Goal: Task Accomplishment & Management: Manage account settings

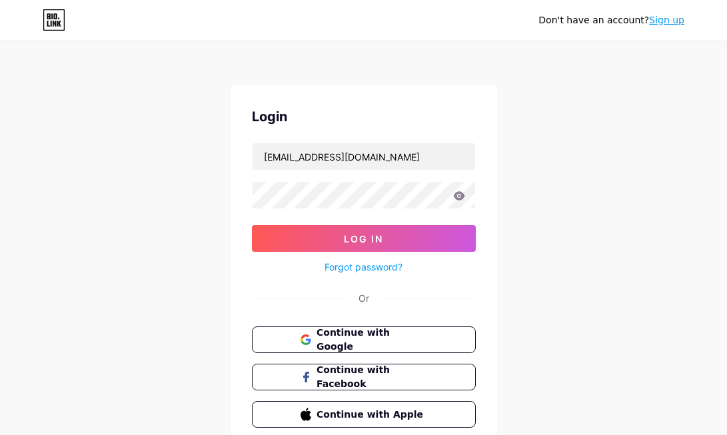
type input "[EMAIL_ADDRESS][DOMAIN_NAME]"
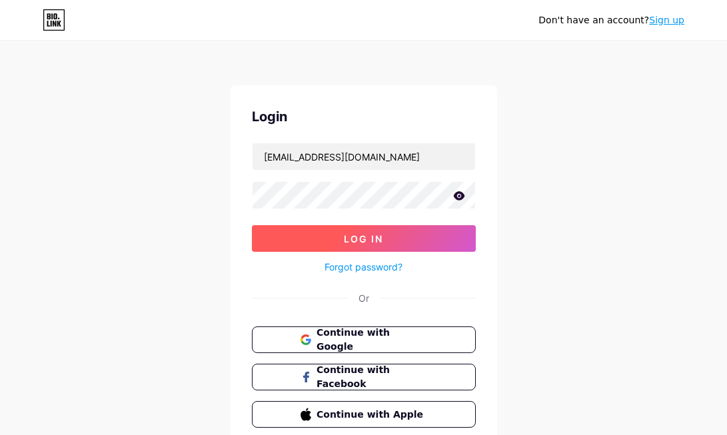
click at [330, 235] on button "Log In" at bounding box center [364, 238] width 224 height 27
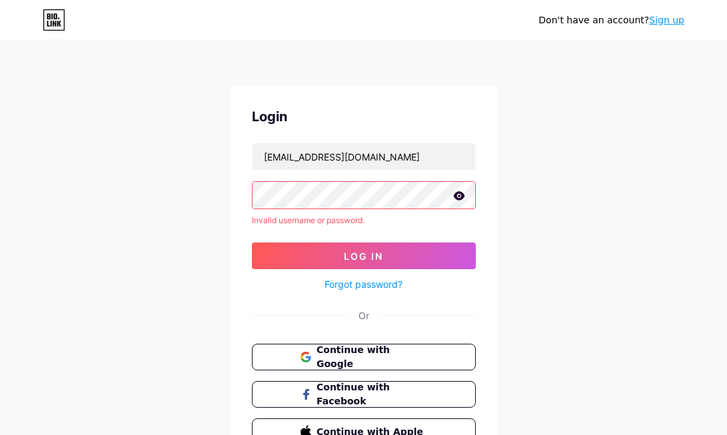
click at [464, 198] on icon at bounding box center [459, 195] width 12 height 9
click at [220, 194] on div "Don't have an account? Sign up Login avtoshopuzb@gmail.com Invalid username or …" at bounding box center [363, 254] width 727 height 509
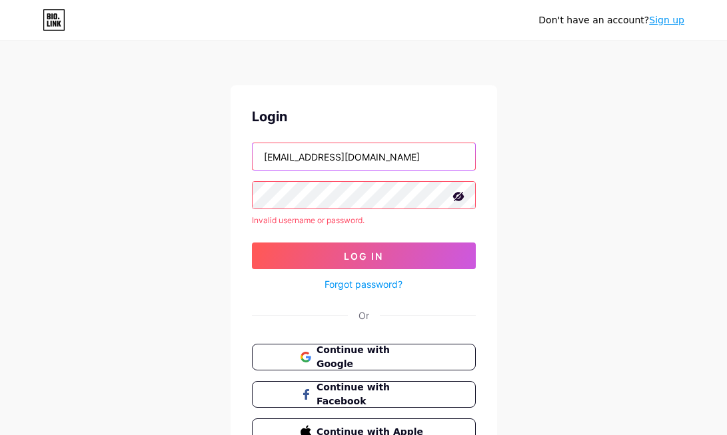
drag, startPoint x: 264, startPoint y: 161, endPoint x: 322, endPoint y: 161, distance: 58.0
click at [322, 161] on input "avtoshopuzb@gmail.com" at bounding box center [364, 156] width 223 height 27
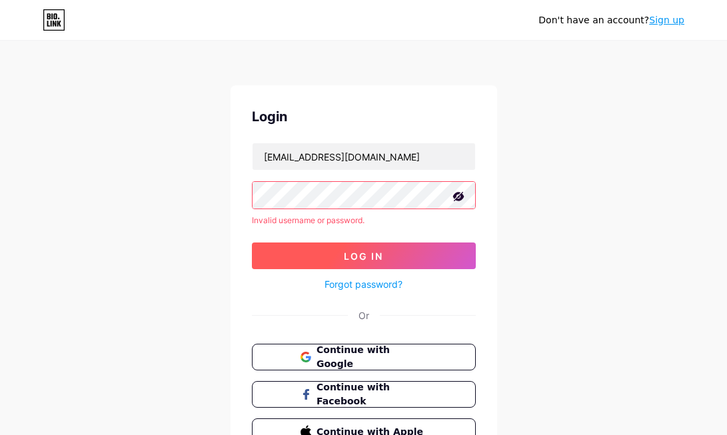
click at [331, 253] on button "Log In" at bounding box center [364, 256] width 224 height 27
click at [341, 255] on button "Log In" at bounding box center [364, 256] width 224 height 27
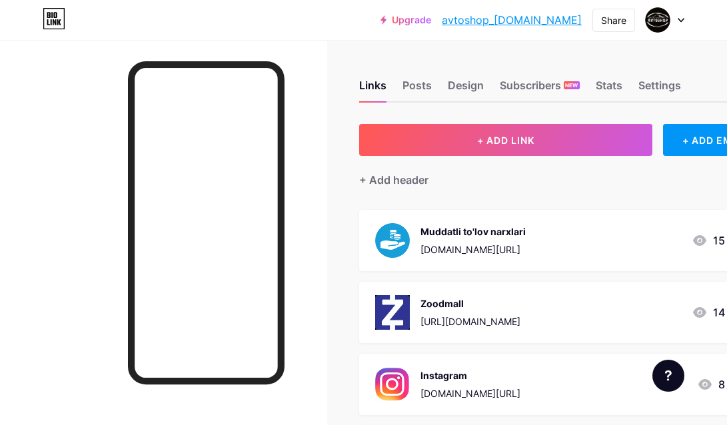
click at [327, 30] on div "Upgrade avtoshop_uzb.bi... avtoshop_uzb.bio.link Share Switch accounts AVTOSHOP…" at bounding box center [363, 20] width 727 height 24
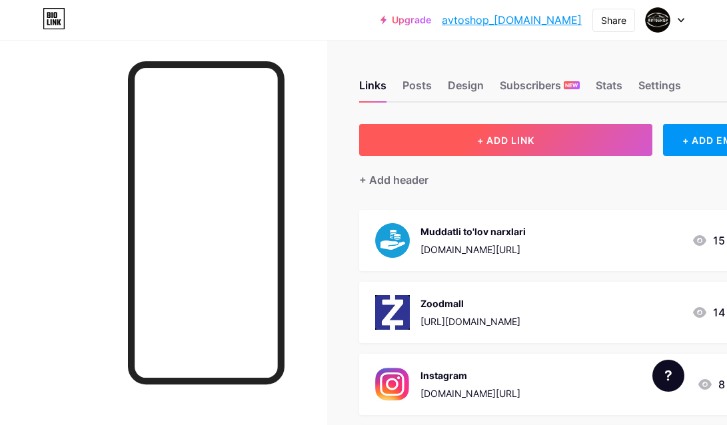
click at [506, 139] on span "+ ADD LINK" at bounding box center [505, 140] width 57 height 11
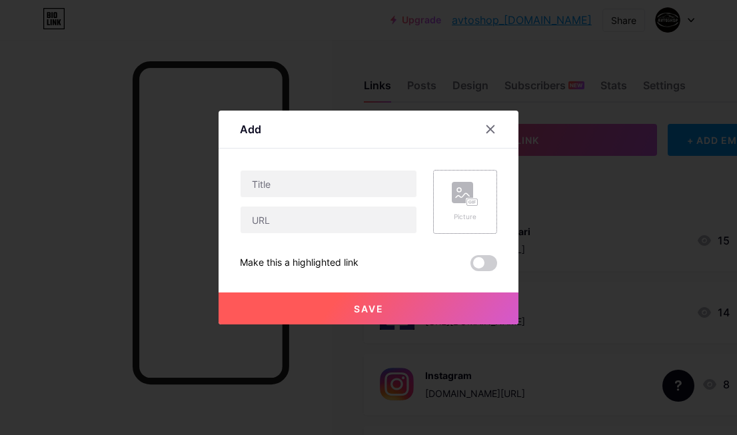
click at [452, 198] on rect at bounding box center [462, 192] width 21 height 21
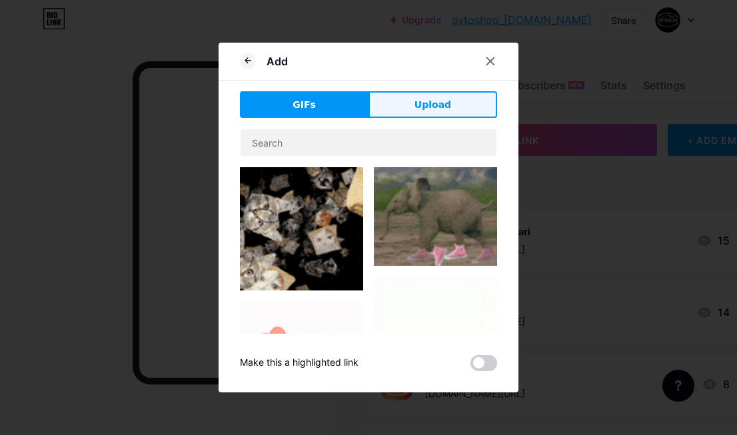
click at [405, 109] on button "Upload" at bounding box center [432, 104] width 129 height 27
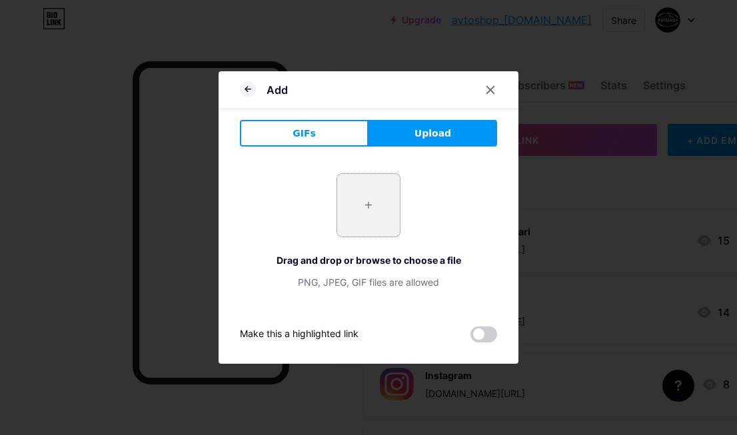
click at [358, 219] on input "file" at bounding box center [368, 205] width 63 height 63
click at [425, 15] on div at bounding box center [368, 217] width 737 height 435
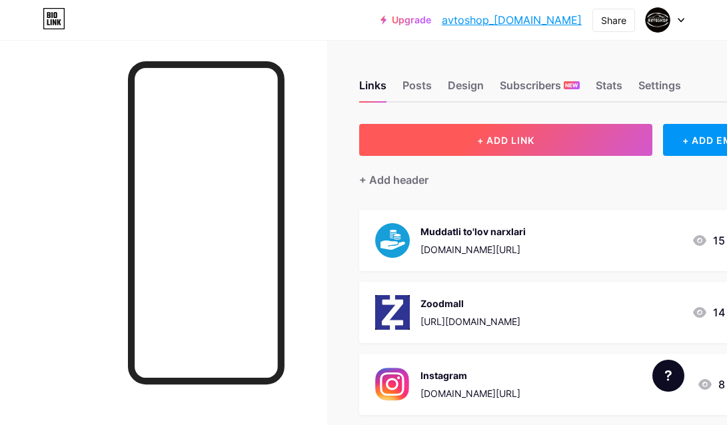
click at [422, 126] on button "+ ADD LINK" at bounding box center [505, 140] width 293 height 32
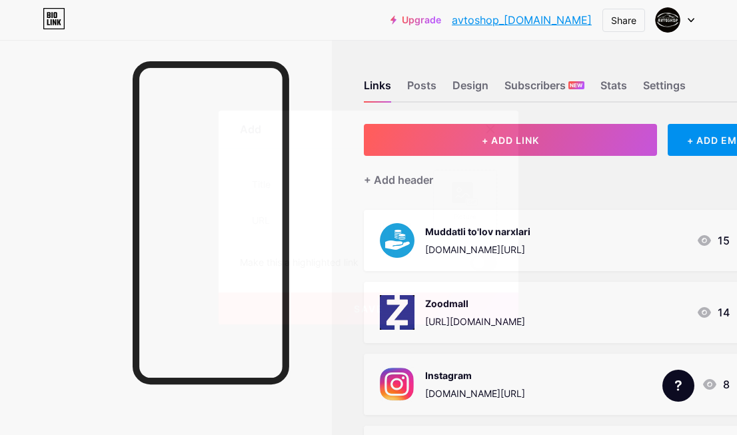
click at [467, 199] on rect at bounding box center [472, 202] width 11 height 7
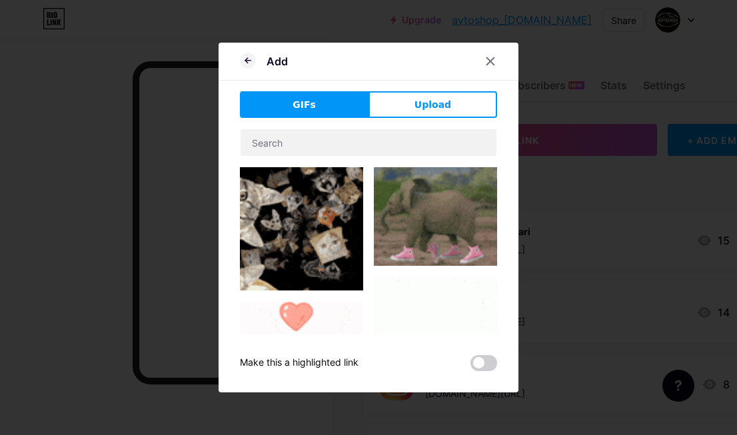
click at [455, 103] on button "Upload" at bounding box center [432, 104] width 129 height 27
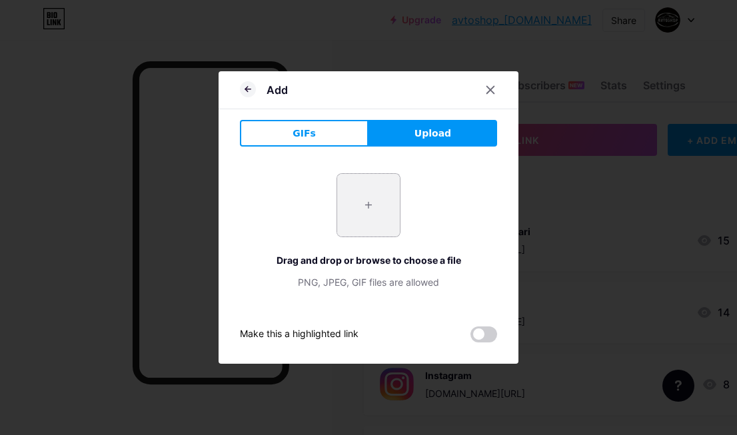
click at [376, 203] on input "file" at bounding box center [368, 205] width 63 height 63
type input "C:\fakepath\image_2025-08-13_13-50-54.png"
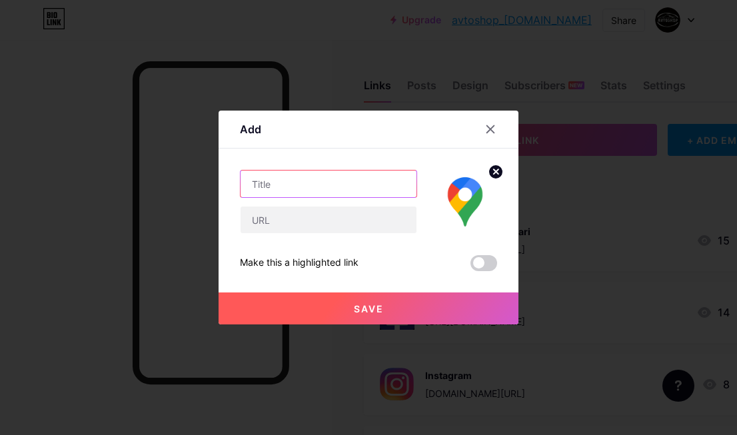
click at [319, 180] on input "text" at bounding box center [329, 184] width 176 height 27
type input "Google karta"
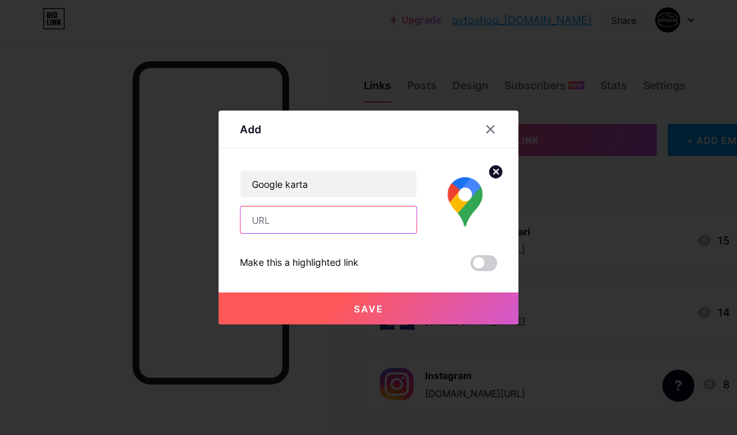
click at [280, 218] on input "text" at bounding box center [329, 220] width 176 height 27
click at [279, 223] on input "text" at bounding box center [329, 220] width 176 height 27
paste input "[URL][DOMAIN_NAME]"
type input "[URL][DOMAIN_NAME]"
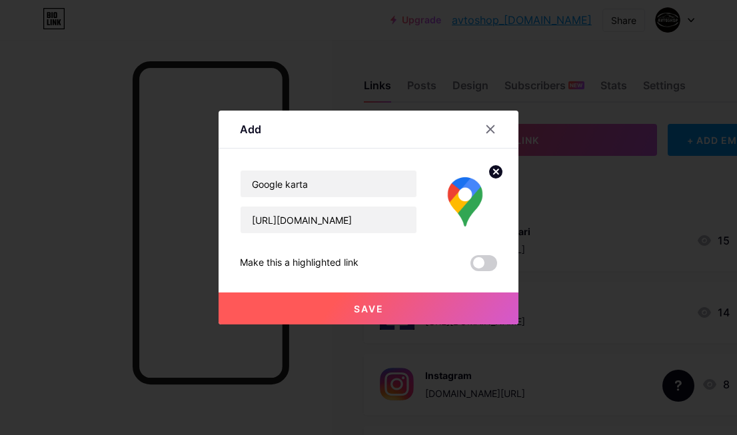
click at [341, 310] on button "Save" at bounding box center [369, 309] width 300 height 32
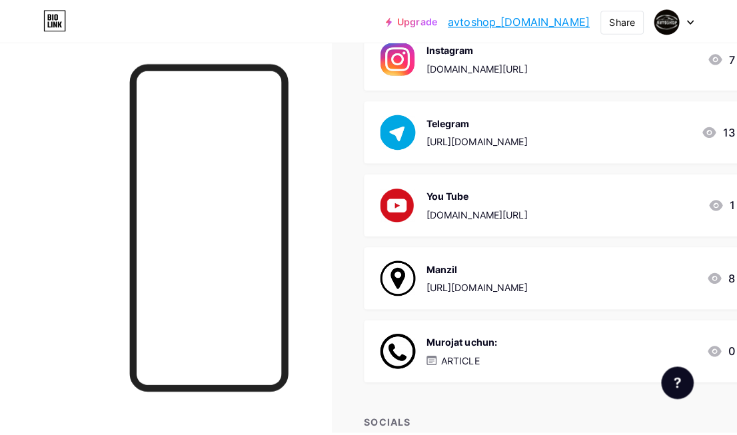
scroll to position [466, 0]
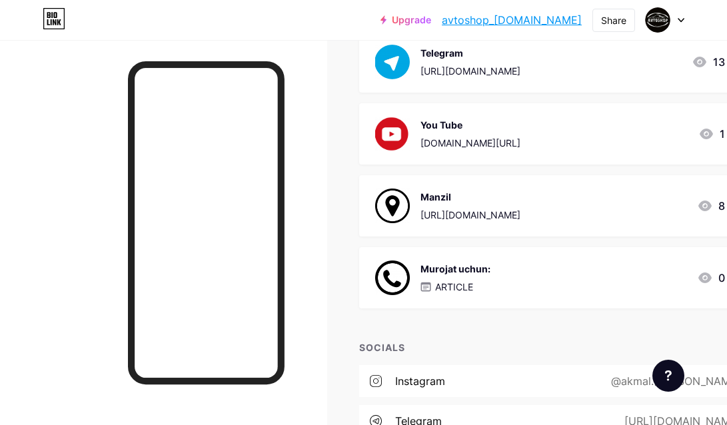
click at [488, 201] on div "Manzil" at bounding box center [470, 197] width 100 height 14
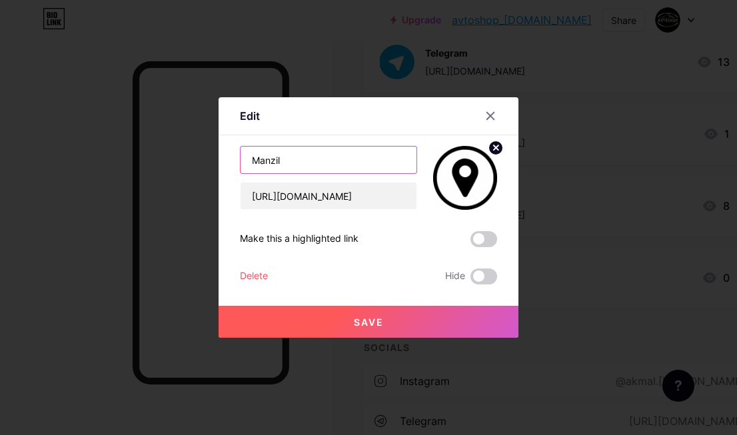
click at [330, 161] on input "Manzil" at bounding box center [329, 160] width 176 height 27
type input "Manzil (Yandex)"
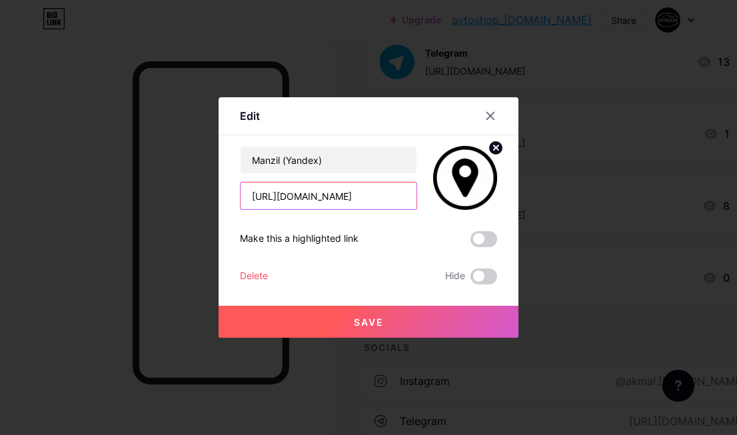
click at [345, 191] on input "https://maps.app.goo.gl/PxhMXtqD1xgiCDn37" at bounding box center [329, 196] width 176 height 27
click at [288, 203] on input "https://maps.app.goo.gl/PxhMXtqD1xgiCDn37" at bounding box center [329, 196] width 176 height 27
paste input "yandex.ru/maps/-/CHhh6ZYG"
type input "[URL][DOMAIN_NAME]"
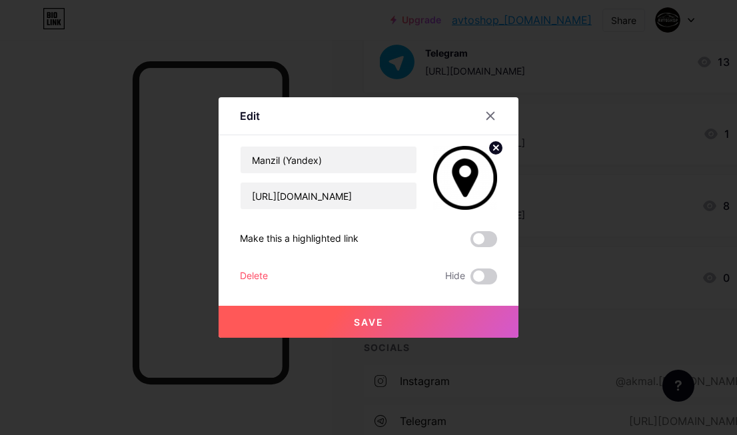
click at [488, 149] on circle at bounding box center [495, 148] width 15 height 15
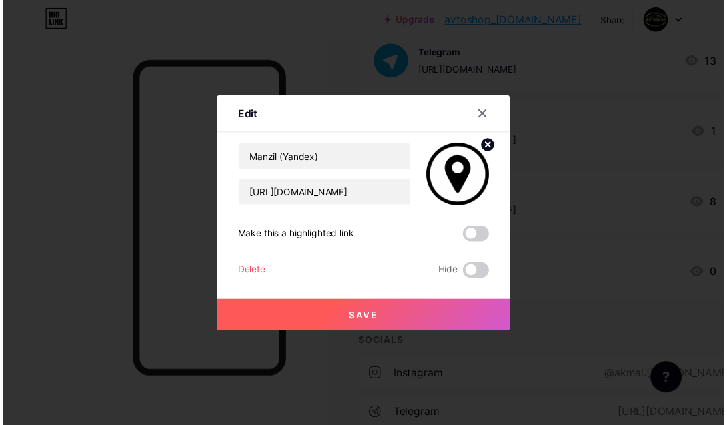
scroll to position [0, 0]
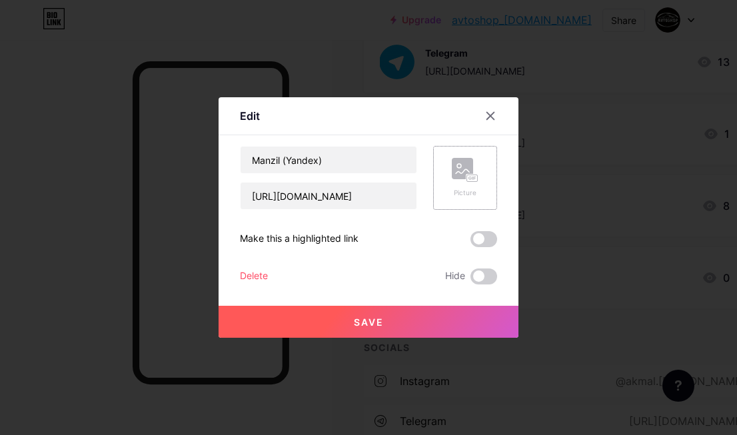
click at [469, 170] on icon at bounding box center [465, 170] width 27 height 25
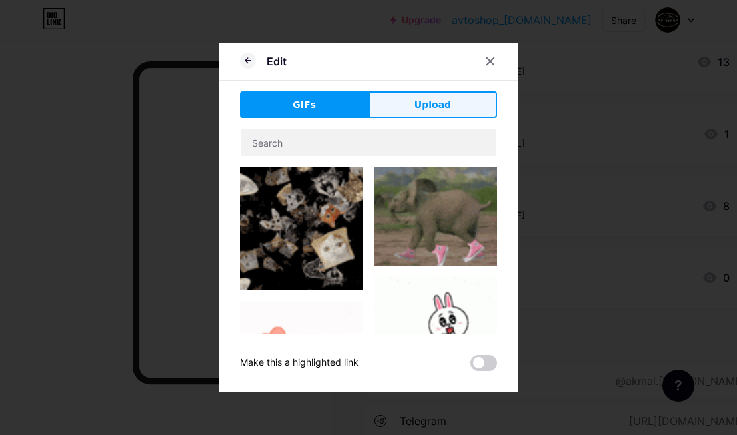
click at [414, 100] on span "Upload" at bounding box center [432, 105] width 37 height 14
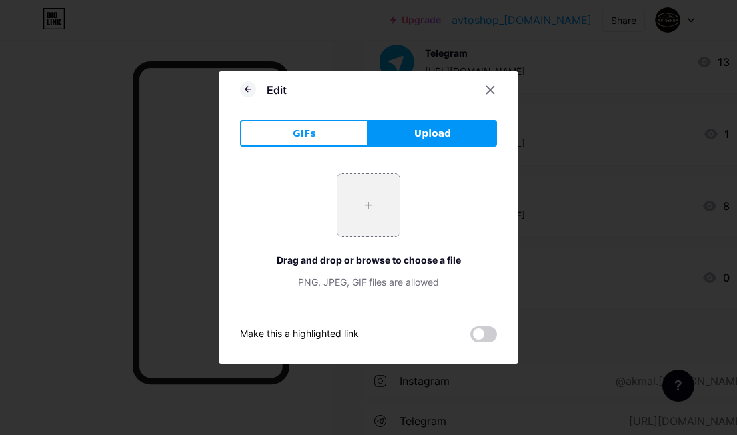
click at [355, 190] on input "file" at bounding box center [368, 205] width 63 height 63
type input "C:\fakepath\maxresdefault.jpg"
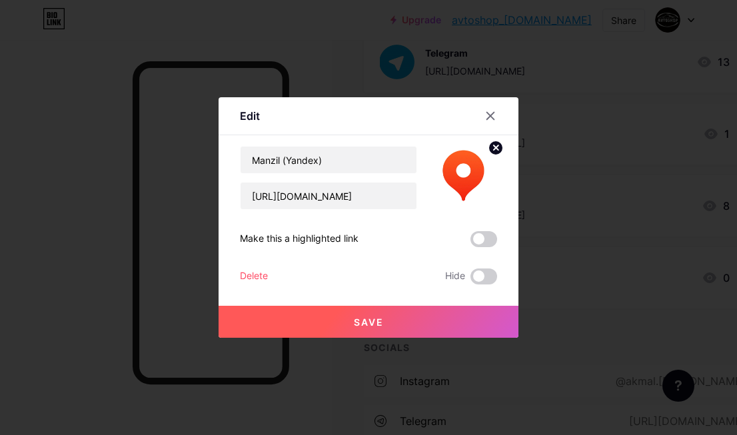
click at [382, 318] on button "Save" at bounding box center [369, 322] width 300 height 32
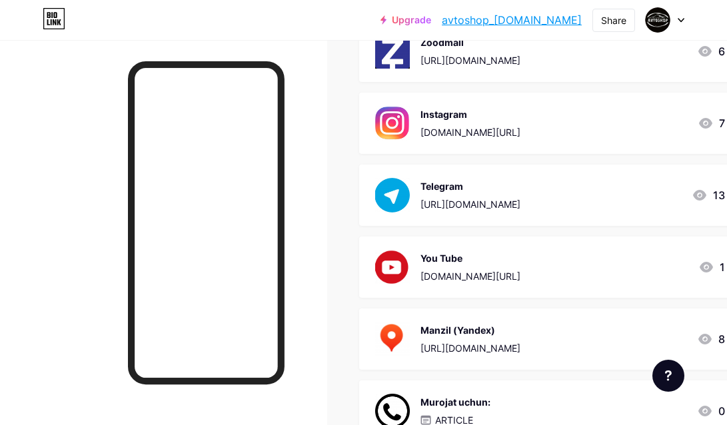
scroll to position [200, 0]
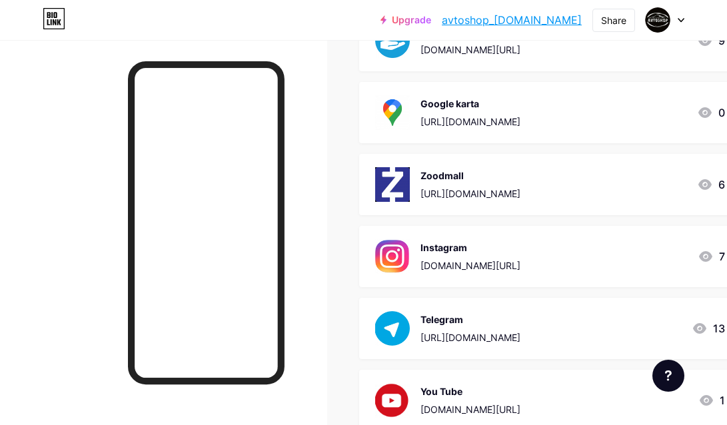
click at [480, 110] on div "Google karta https://maps.app.goo.gl/TvLArXJ4ghLeQhbh9?g_st=it" at bounding box center [470, 112] width 100 height 35
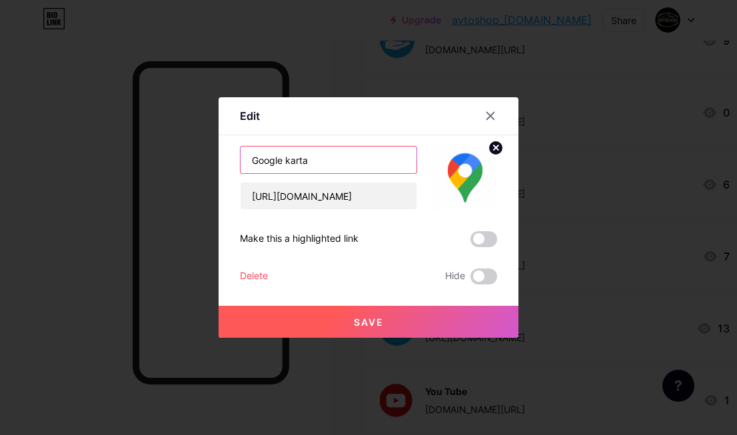
click at [262, 161] on input "Google karta" at bounding box center [329, 160] width 176 height 27
type input "Manzil (Google)"
click at [386, 331] on button "Save" at bounding box center [369, 322] width 300 height 32
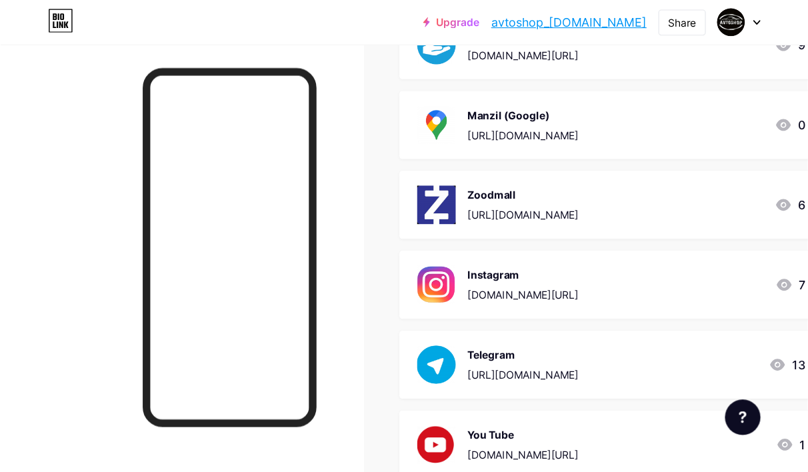
scroll to position [0, 0]
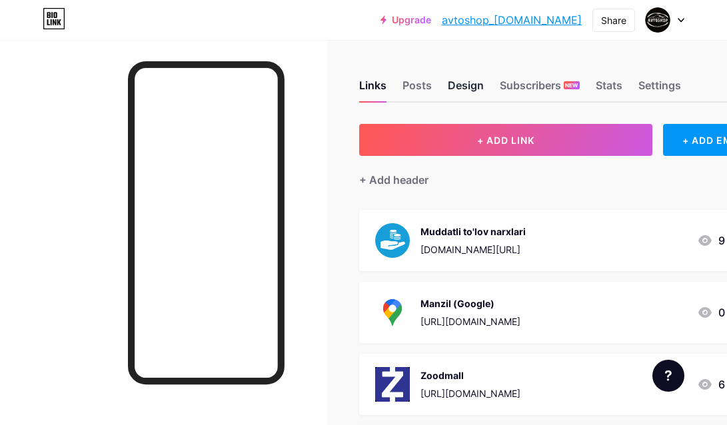
click at [454, 85] on div "Design" at bounding box center [466, 89] width 36 height 24
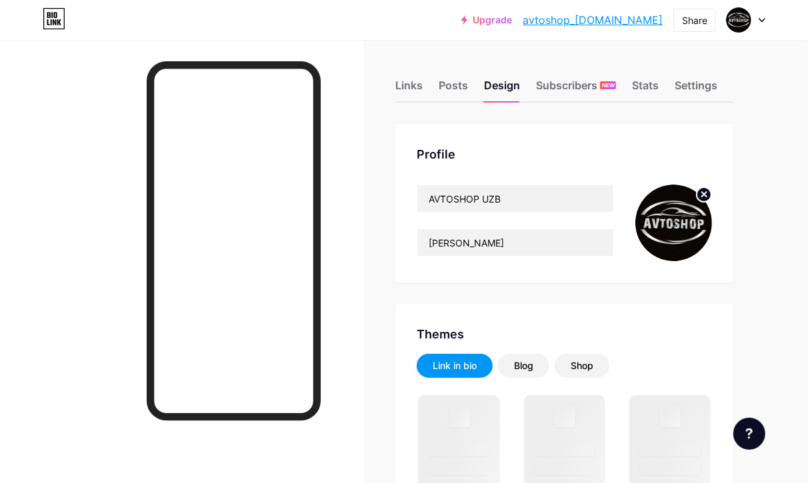
click at [706, 193] on icon at bounding box center [704, 194] width 5 height 5
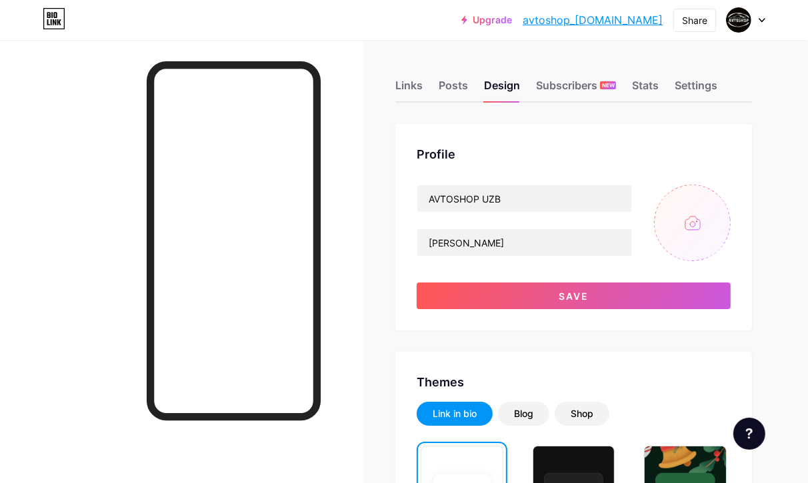
click at [677, 228] on input "file" at bounding box center [692, 223] width 77 height 77
type input "C:\fakepath\IMG_8759.JPG"
click at [363, 72] on div at bounding box center [181, 281] width 363 height 483
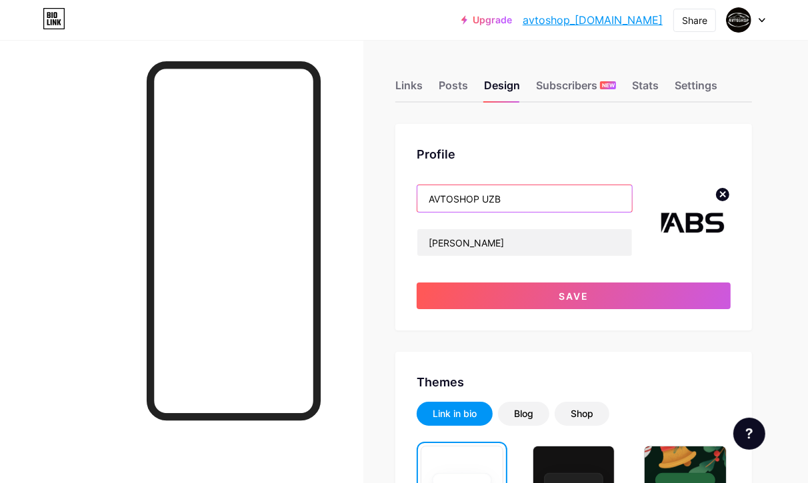
click at [525, 188] on input "AVTOSHOP UZB" at bounding box center [524, 198] width 215 height 27
paste input "BS_AUTOTUNING"
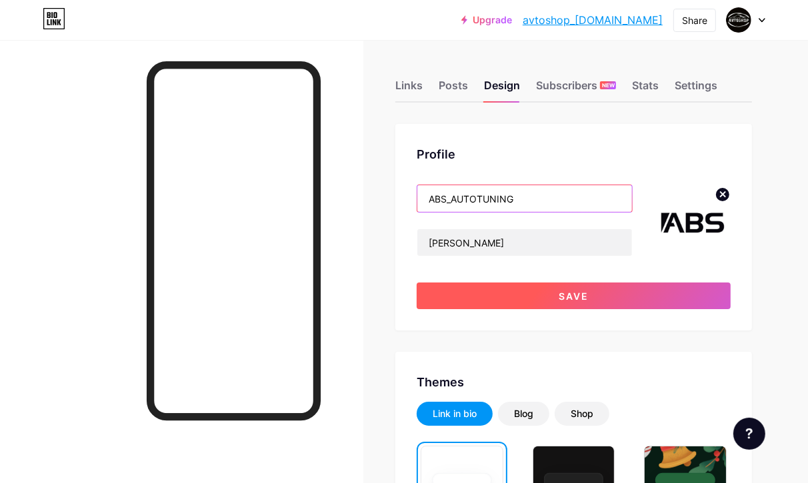
type input "ABS_AUTOTUNING"
click at [634, 294] on button "Save" at bounding box center [573, 296] width 314 height 27
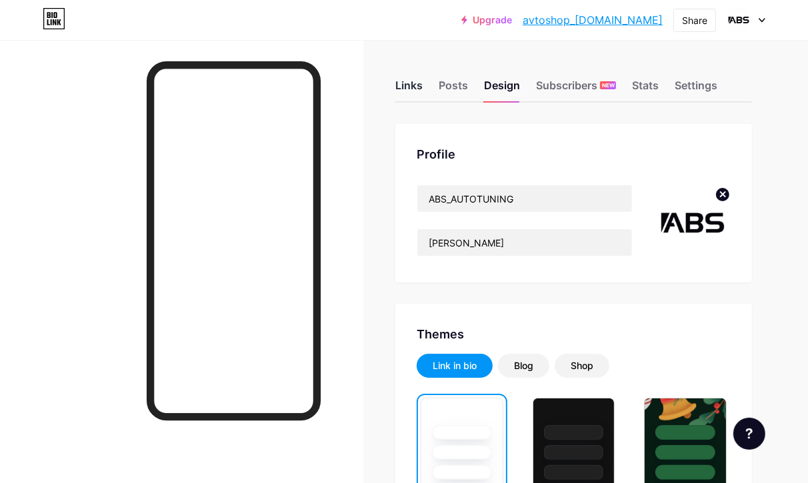
click at [408, 93] on div "Links" at bounding box center [408, 89] width 27 height 24
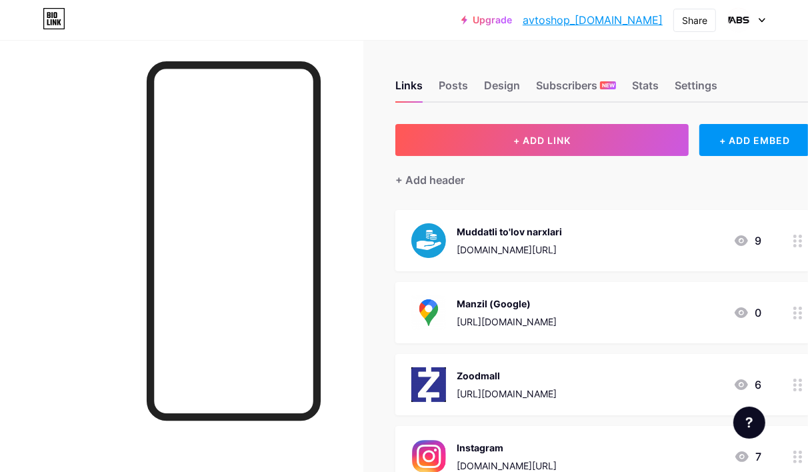
click at [726, 244] on circle at bounding box center [794, 245] width 3 height 3
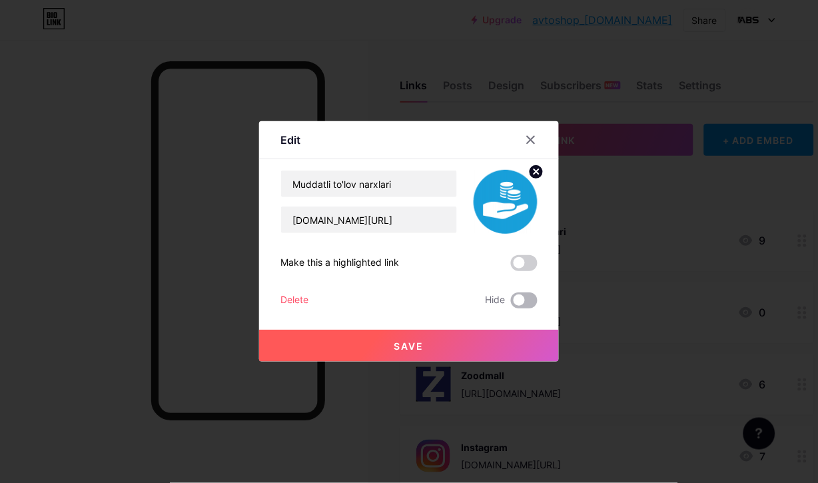
click at [523, 299] on span at bounding box center [524, 301] width 27 height 16
click at [511, 304] on input "checkbox" at bounding box center [511, 304] width 0 height 0
click at [453, 341] on button "Save" at bounding box center [409, 346] width 300 height 32
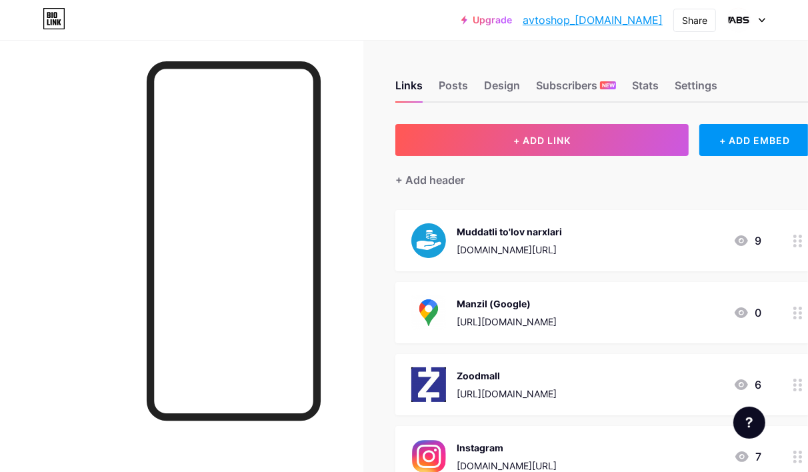
scroll to position [74, 0]
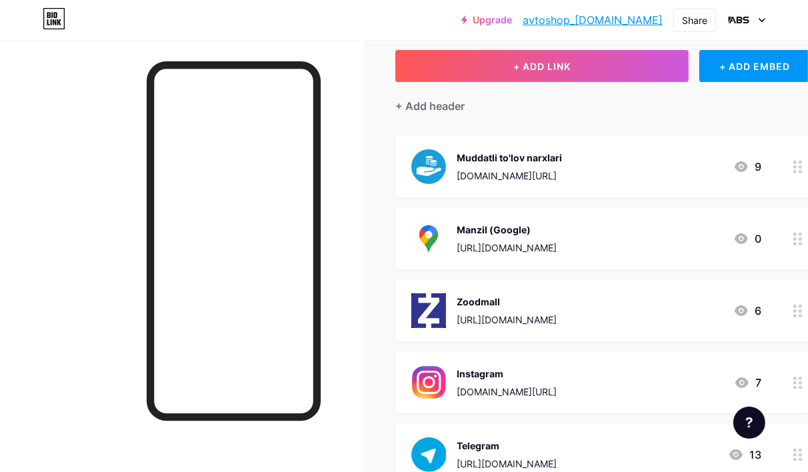
click at [354, 295] on div at bounding box center [181, 276] width 363 height 472
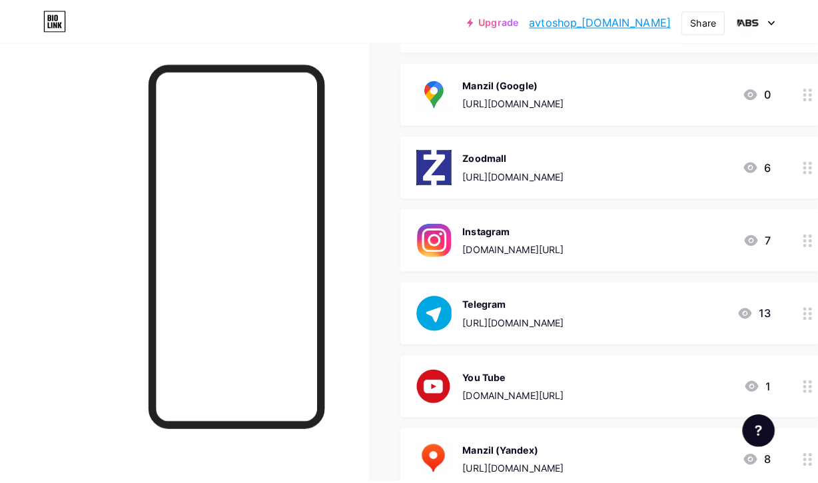
scroll to position [370, 0]
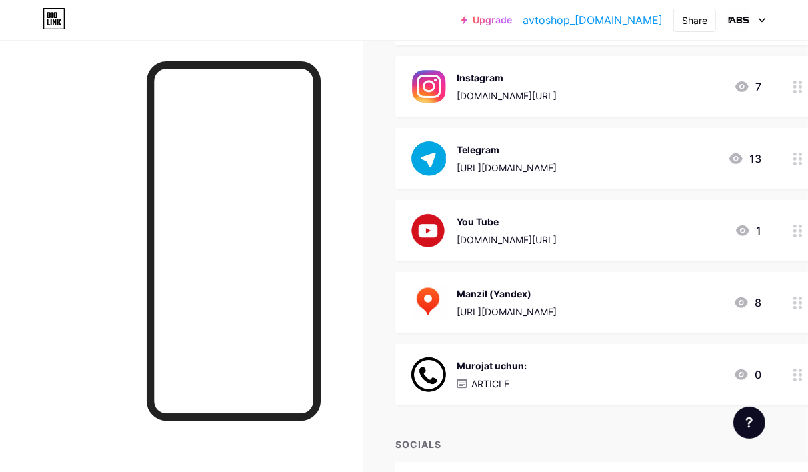
click at [546, 247] on div "You Tube youtube.com/@avtoshop_uzb1151 1" at bounding box center [602, 230] width 414 height 61
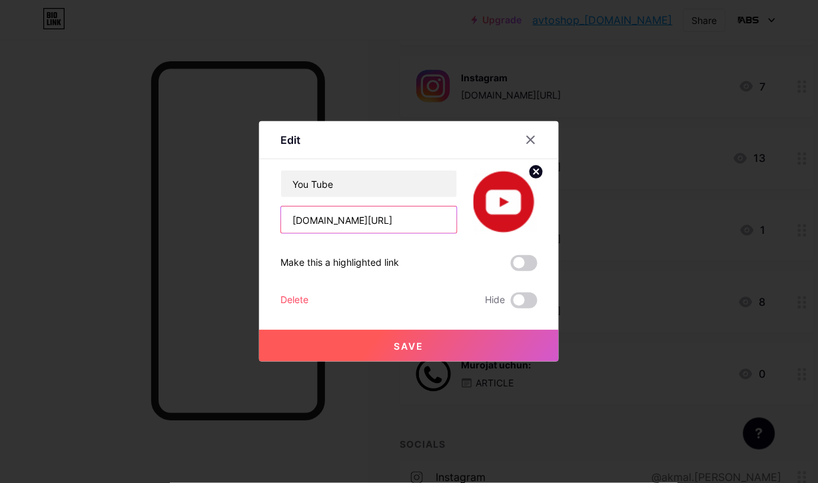
click at [384, 222] on input "youtube.com/@avtoshop_uzb1151" at bounding box center [369, 220] width 176 height 27
paste input "https://www.youtube.com/@abs_autotuning"
click at [300, 225] on input "https://www.youtube.com/@abs_autotuning1" at bounding box center [369, 220] width 176 height 27
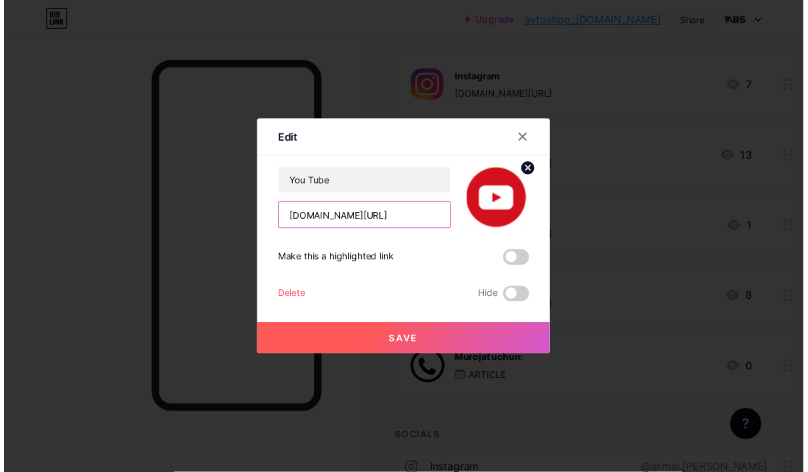
scroll to position [0, 0]
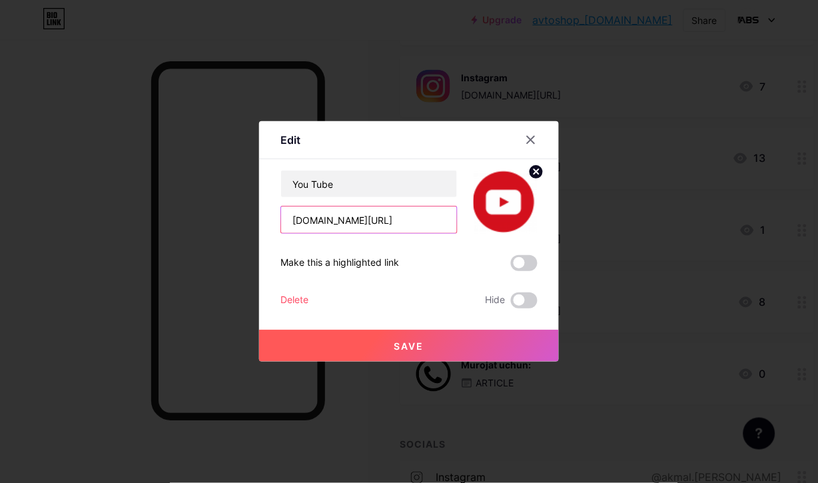
type input "[DOMAIN_NAME][URL]"
click at [394, 342] on span "Save" at bounding box center [409, 346] width 30 height 11
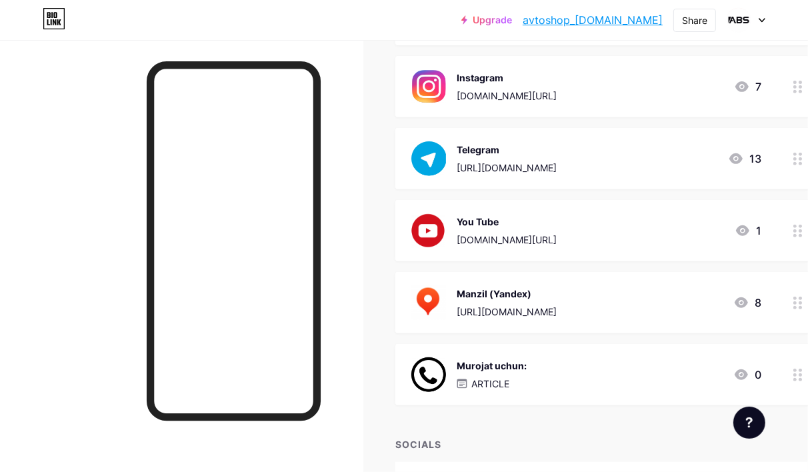
click at [354, 300] on div at bounding box center [181, 276] width 363 height 472
click at [485, 157] on div "Telegram https://t.me/avtoshop_uzb" at bounding box center [506, 158] width 100 height 35
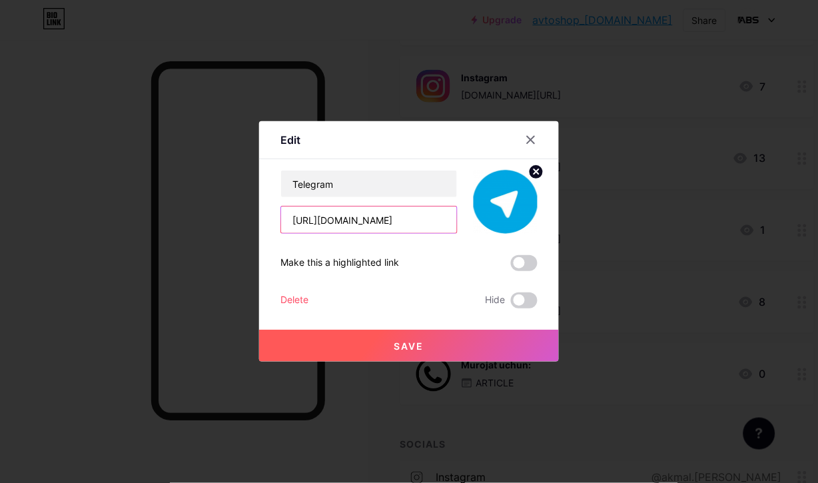
click at [376, 217] on input "https://t.me/avtoshop_uzb" at bounding box center [369, 220] width 176 height 27
paste input "bs_autotuning"
type input "[URL][DOMAIN_NAME]"
click at [400, 341] on span "Save" at bounding box center [409, 346] width 30 height 11
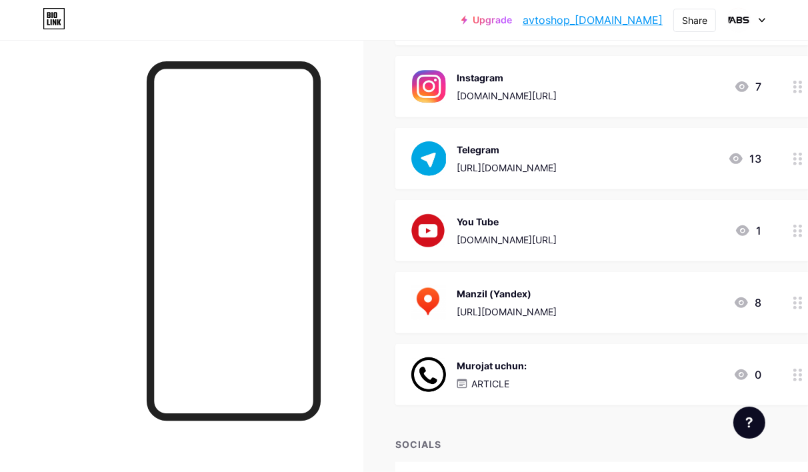
drag, startPoint x: 341, startPoint y: 236, endPoint x: 355, endPoint y: 234, distance: 14.1
click at [341, 236] on div at bounding box center [181, 276] width 363 height 472
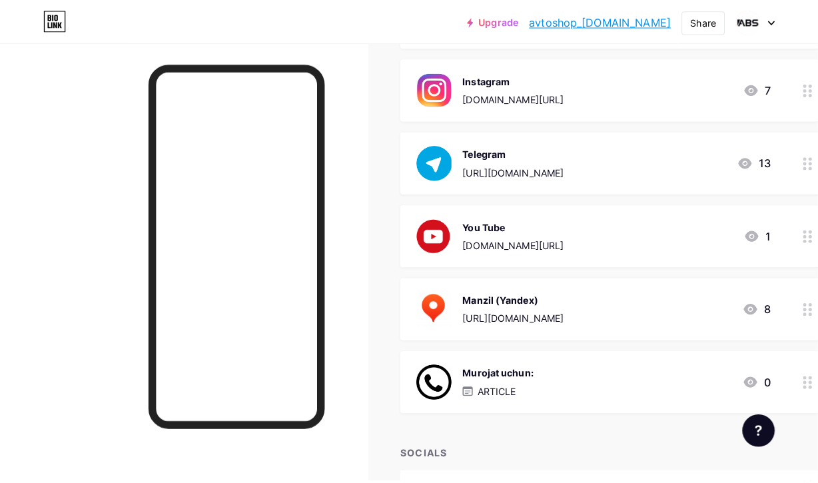
scroll to position [222, 0]
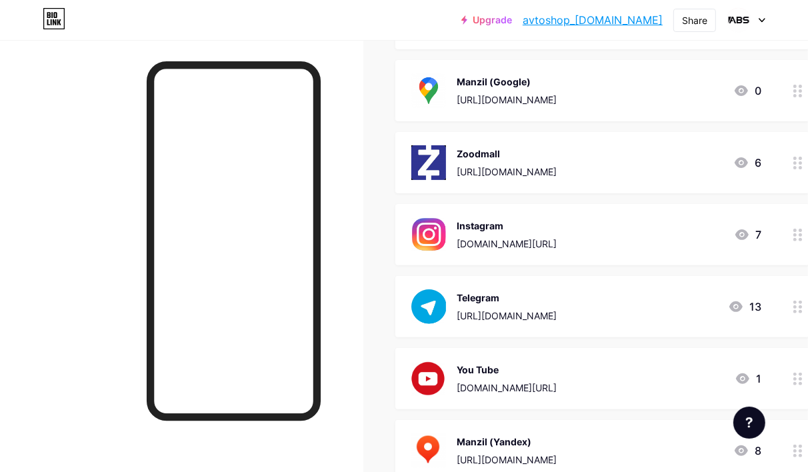
click at [536, 228] on div "Instagram" at bounding box center [506, 226] width 100 height 14
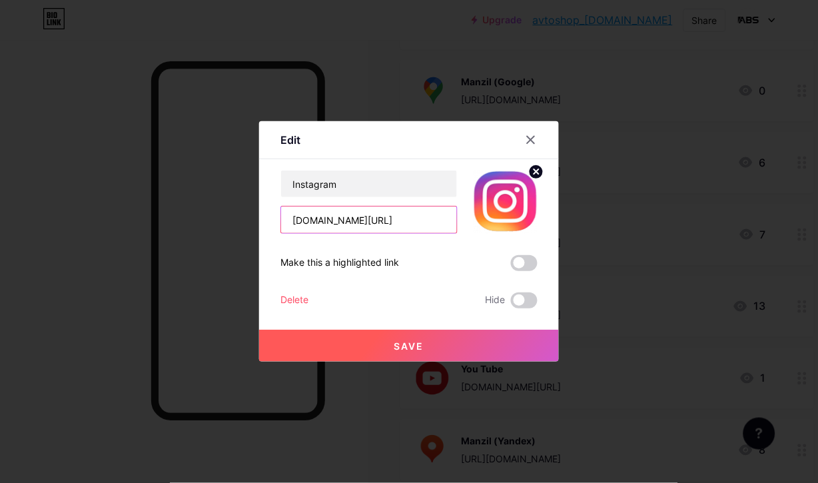
click at [362, 225] on input "instagram.com/avtoshop_uzb" at bounding box center [369, 220] width 176 height 27
paste input "https://www.instagram.com/abs_autotuning"
click at [303, 221] on input "https://www.instagram.com/abs_autotuning" at bounding box center [369, 220] width 176 height 27
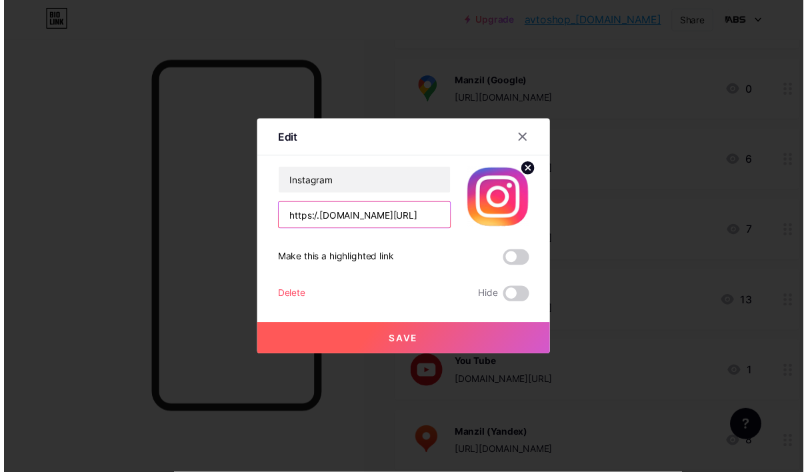
scroll to position [0, 0]
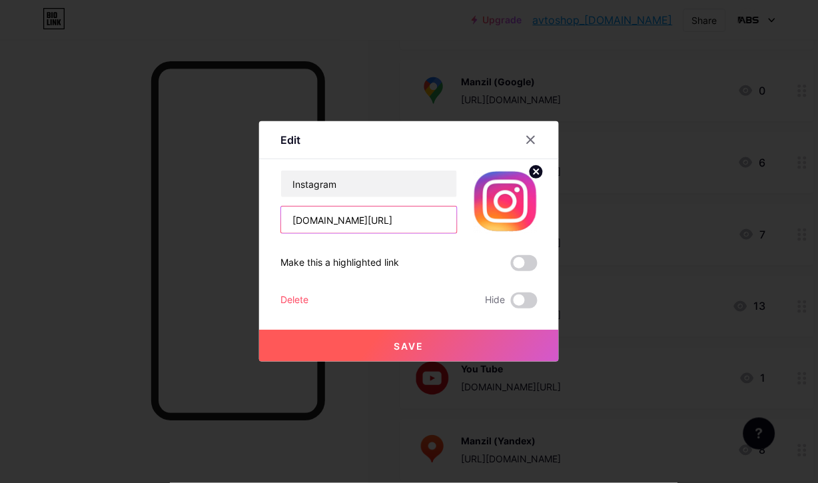
type input "[DOMAIN_NAME][URL]"
click at [363, 341] on button "Save" at bounding box center [409, 346] width 300 height 32
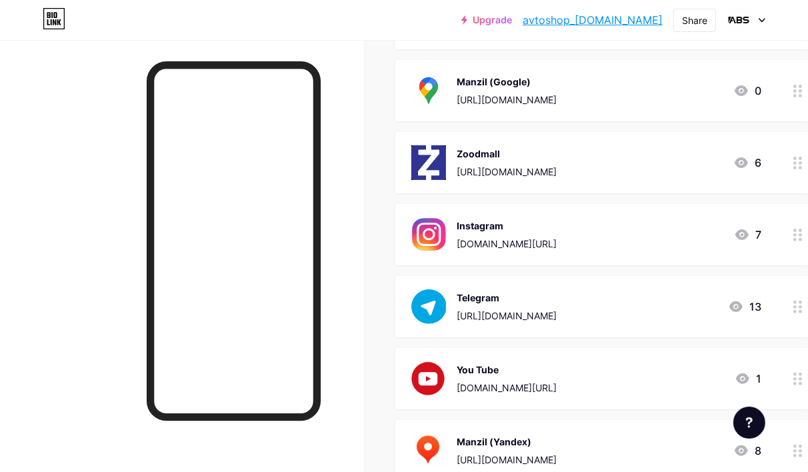
click at [352, 207] on div at bounding box center [181, 276] width 363 height 472
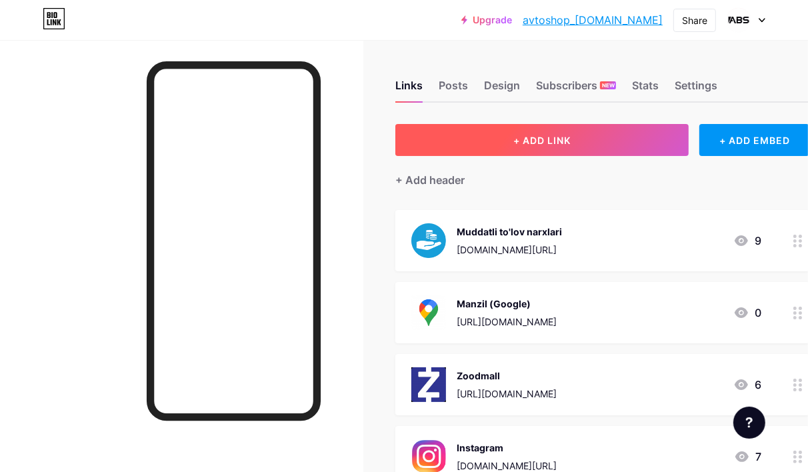
click at [496, 149] on button "+ ADD LINK" at bounding box center [541, 140] width 293 height 32
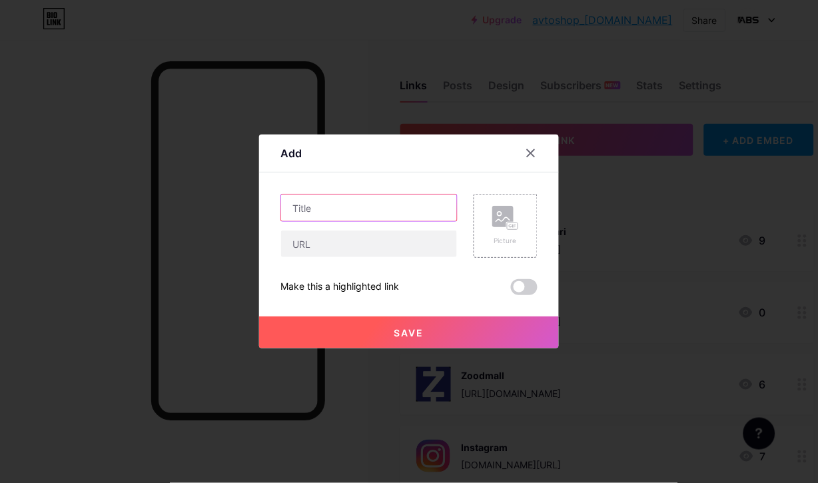
click at [320, 205] on input "text" at bounding box center [369, 208] width 176 height 27
type input "Uzum market"
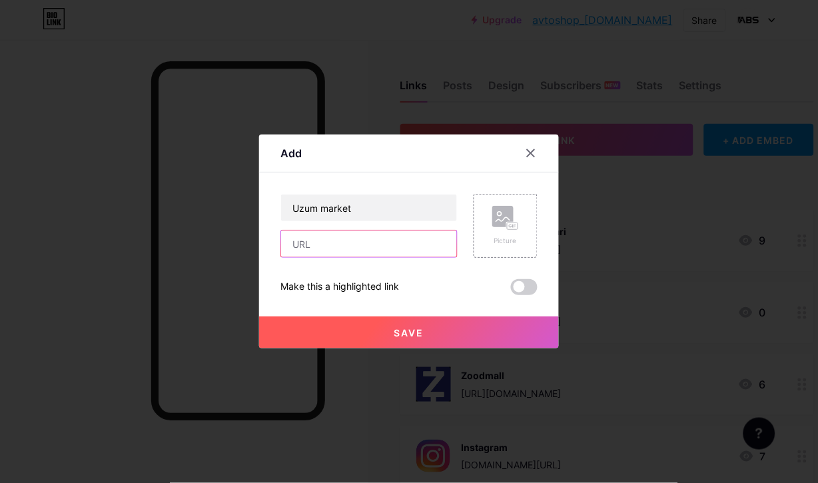
click at [339, 240] on input "text" at bounding box center [369, 244] width 176 height 27
paste input "[URL][DOMAIN_NAME]"
type input "[URL][DOMAIN_NAME]"
click at [494, 230] on icon at bounding box center [505, 218] width 27 height 25
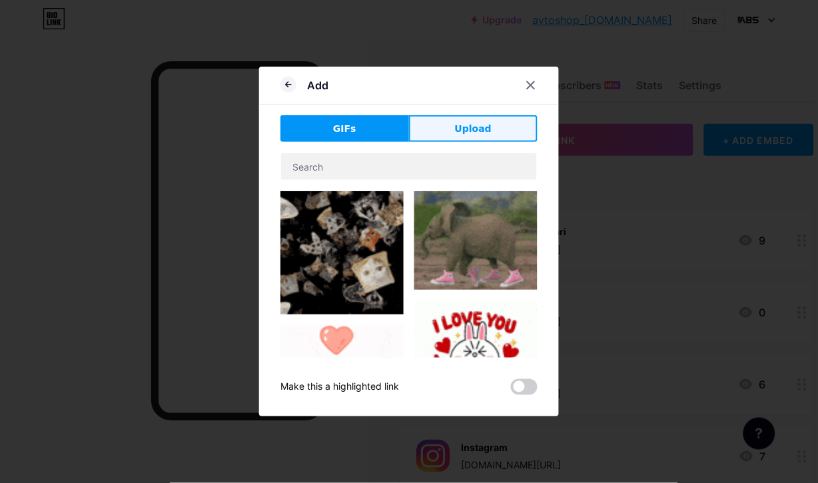
click at [455, 132] on span "Upload" at bounding box center [473, 129] width 37 height 14
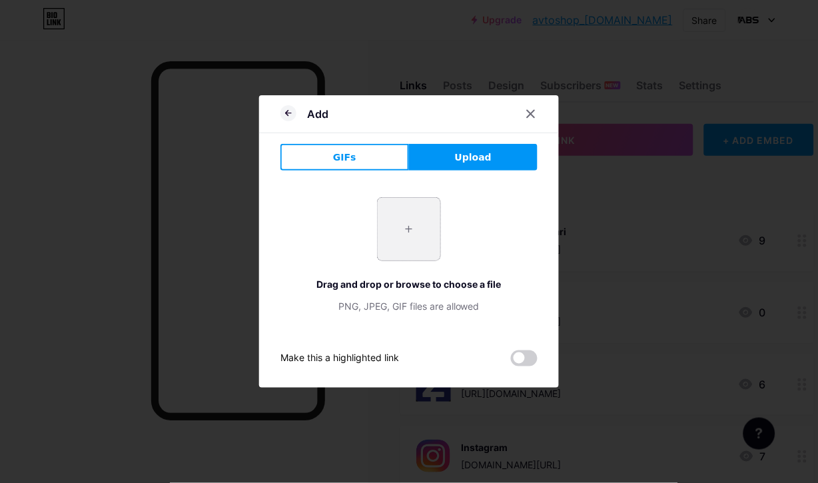
click at [382, 210] on input "file" at bounding box center [409, 229] width 63 height 63
type input "C:\fakepath\1200x630wa.png"
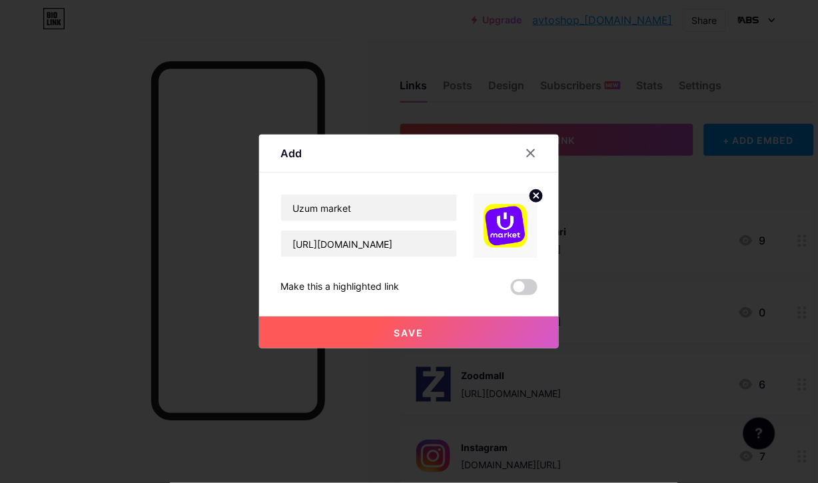
click at [426, 335] on button "Save" at bounding box center [409, 333] width 300 height 32
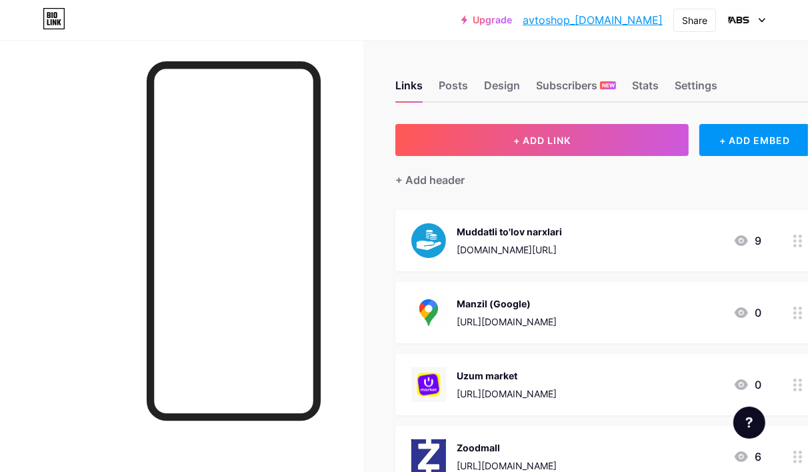
click at [353, 285] on div at bounding box center [181, 276] width 363 height 472
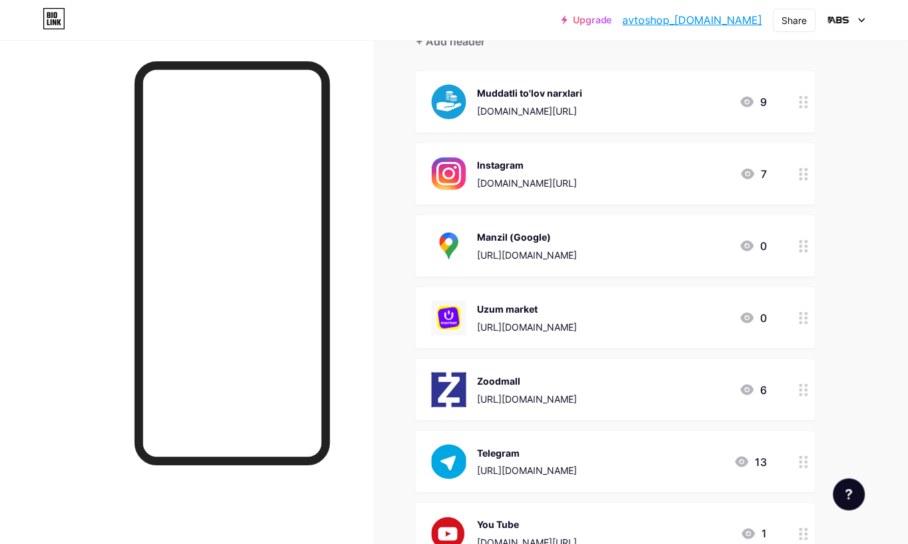
scroll to position [55, 0]
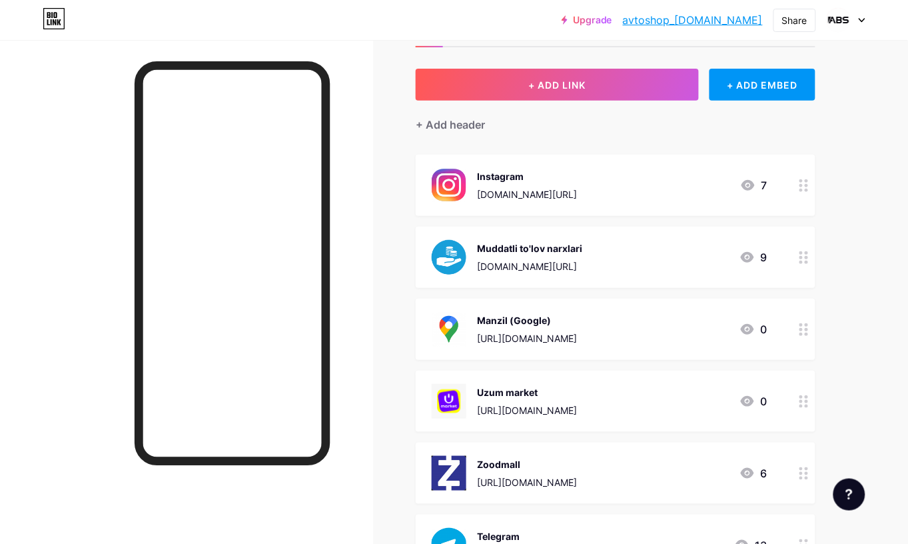
click at [568, 251] on div "Muddatli to'lov narxlari" at bounding box center [529, 248] width 105 height 14
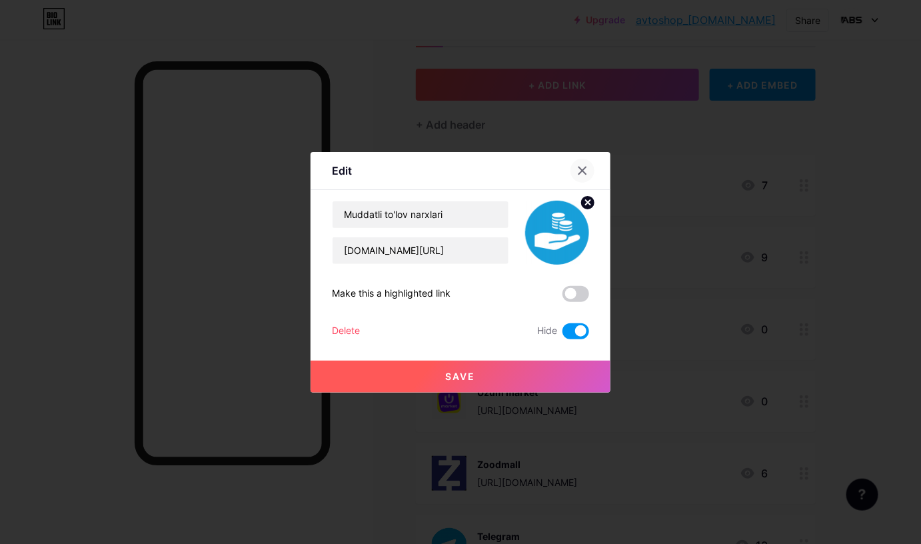
click at [577, 168] on icon at bounding box center [582, 170] width 11 height 11
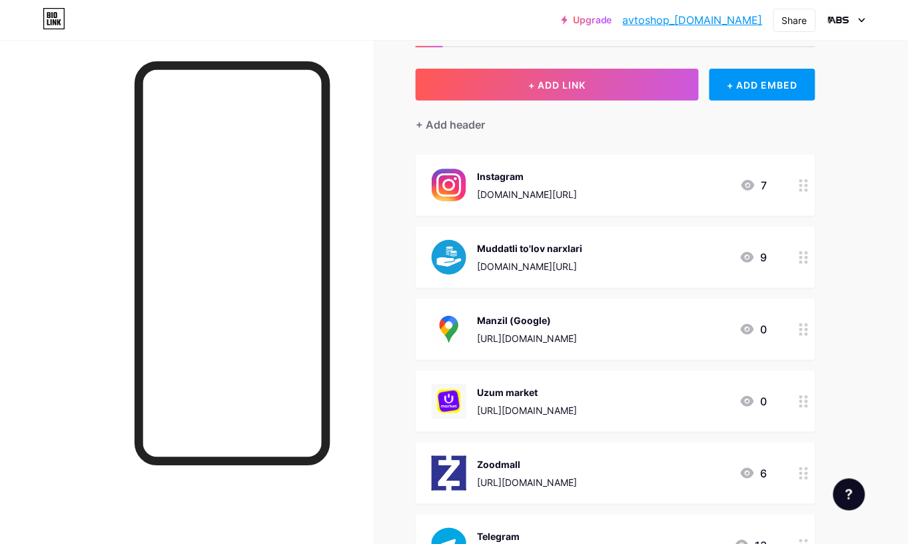
click at [384, 248] on div "Links Posts Design Subscribers NEW Stats Settings + ADD LINK + ADD EMBED + Add …" at bounding box center [436, 506] width 872 height 1042
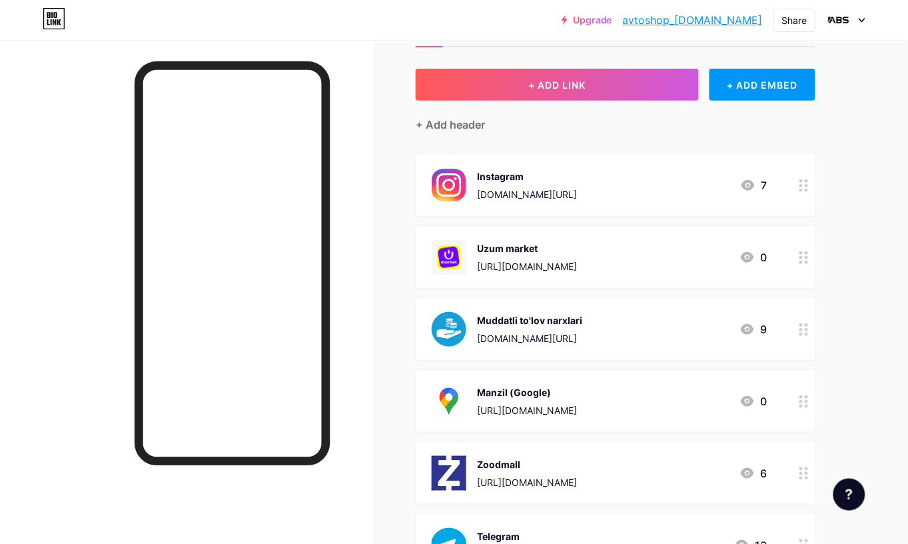
drag, startPoint x: 368, startPoint y: 318, endPoint x: 518, endPoint y: 338, distance: 151.3
click at [372, 318] on div at bounding box center [186, 312] width 373 height 544
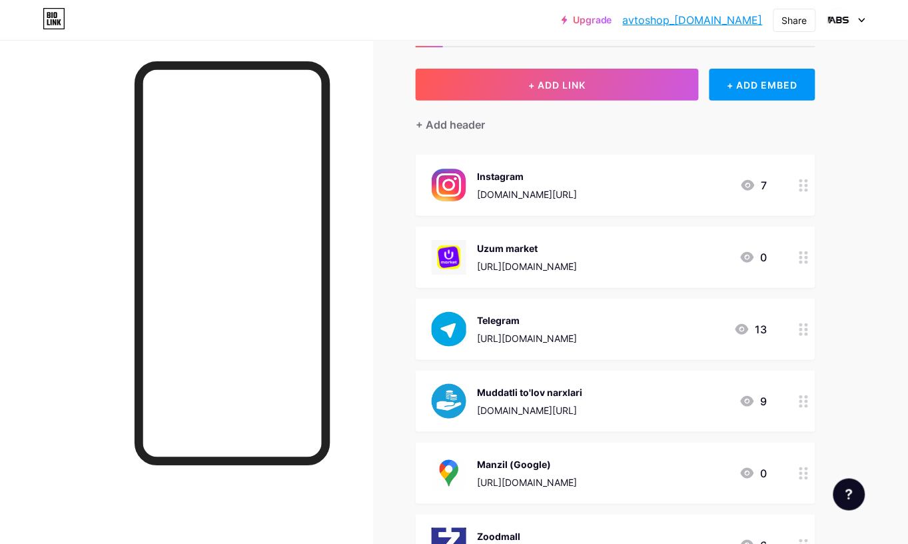
click at [355, 317] on div at bounding box center [186, 312] width 373 height 544
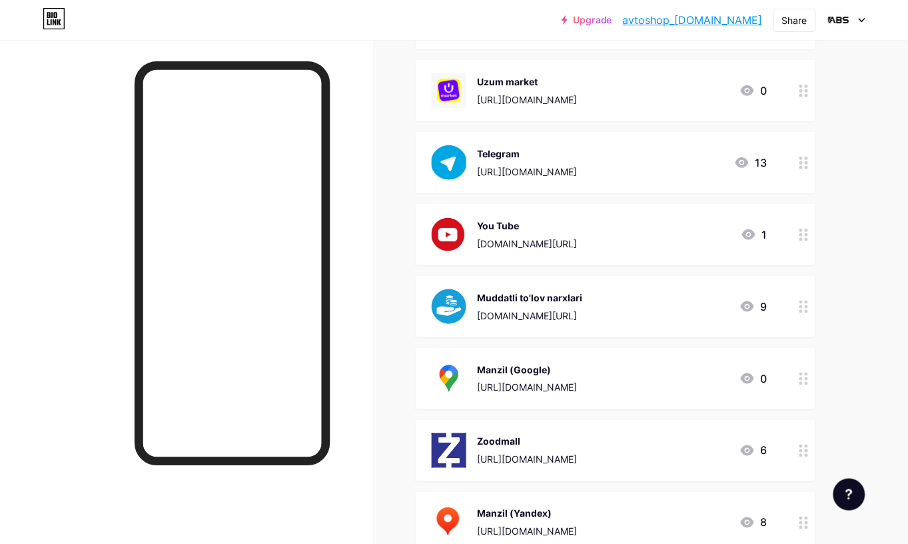
click at [390, 309] on div "Links Posts Design Subscribers NEW Stats Settings + ADD LINK + ADD EMBED + Add …" at bounding box center [436, 339] width 872 height 1042
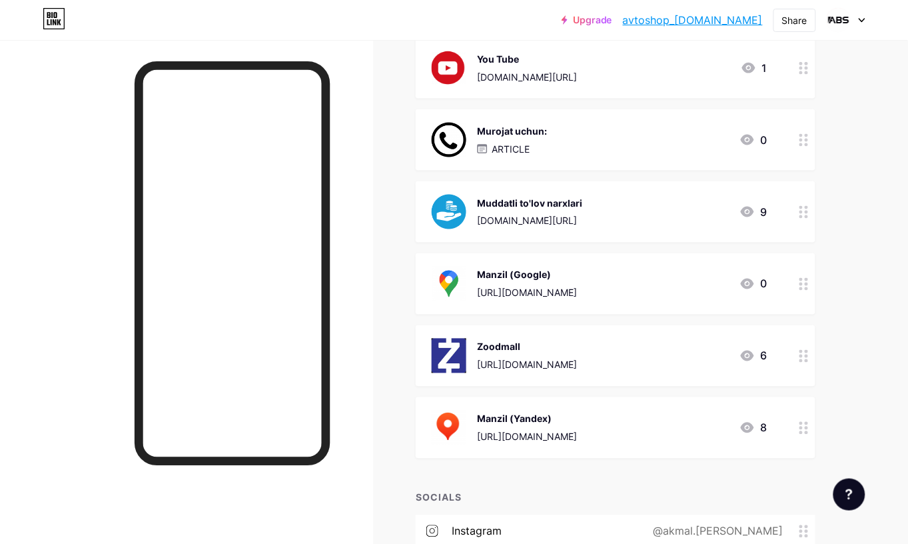
click at [577, 347] on div "Zoodmall" at bounding box center [527, 347] width 100 height 14
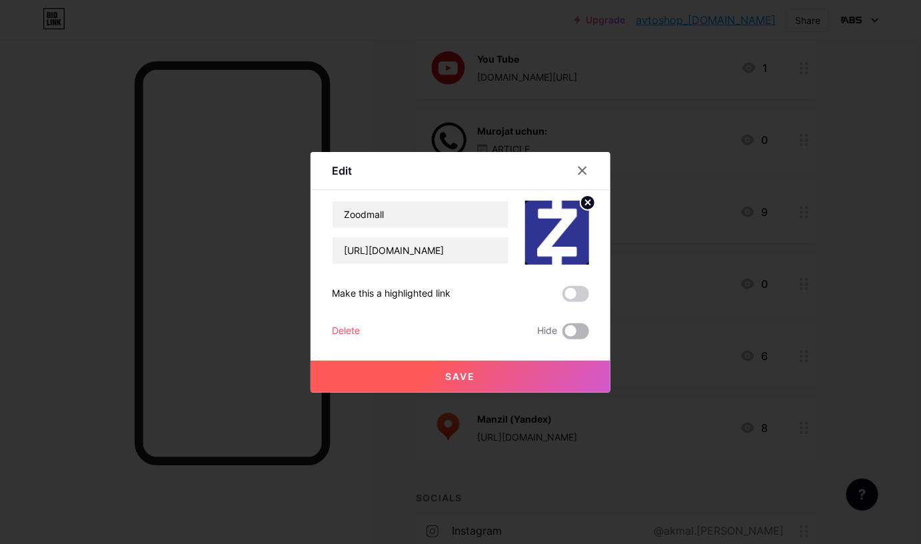
click at [563, 331] on span at bounding box center [575, 331] width 27 height 16
click at [562, 335] on input "checkbox" at bounding box center [562, 335] width 0 height 0
click at [436, 380] on button "Save" at bounding box center [461, 376] width 300 height 32
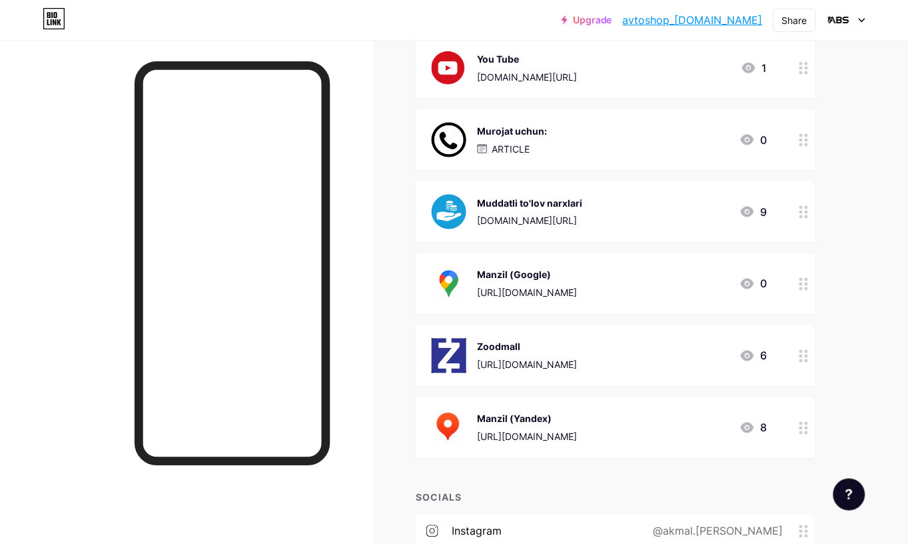
click at [534, 138] on div "Murojat uchun: ARTICLE" at bounding box center [512, 140] width 70 height 35
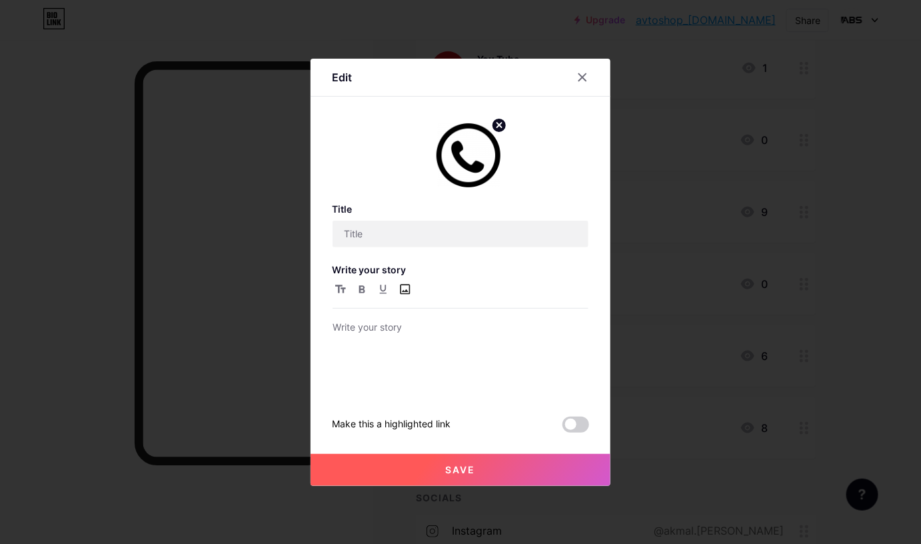
type input "Murojat uchun:"
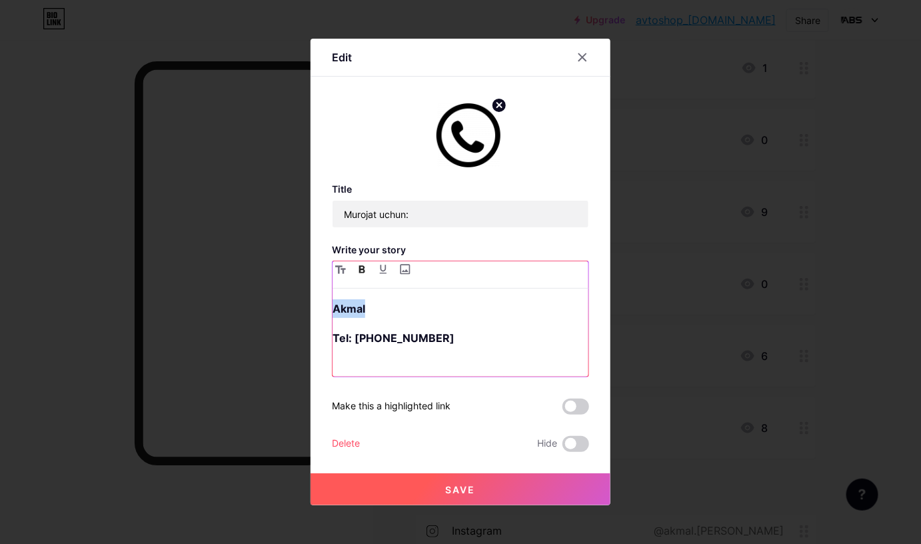
drag, startPoint x: 364, startPoint y: 311, endPoint x: 322, endPoint y: 304, distance: 43.3
click at [322, 304] on div "Edit Title Murojat uchun: Write your story Akmal Tel: +998 97 293 17 47 Make th…" at bounding box center [461, 272] width 300 height 466
click at [376, 434] on button "Save" at bounding box center [461, 489] width 300 height 32
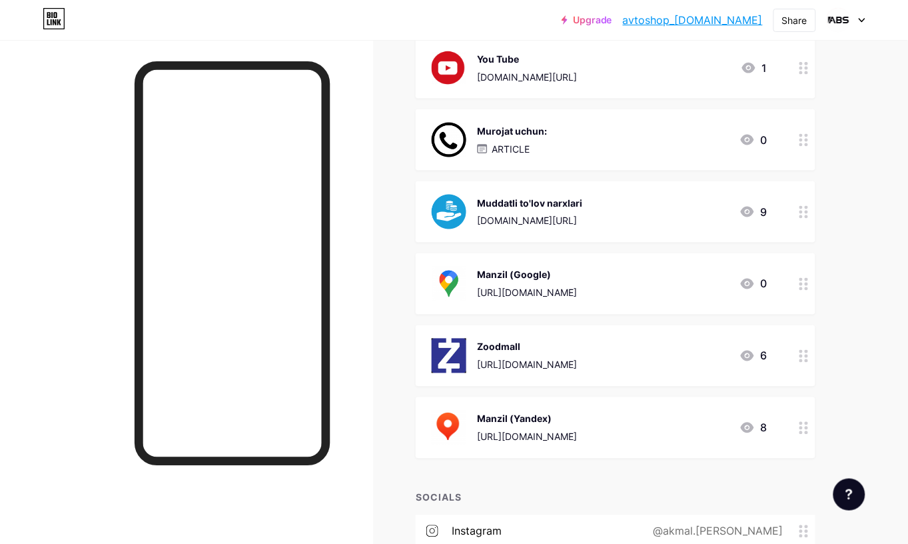
click at [560, 141] on div "Murojat uchun: ARTICLE 0" at bounding box center [600, 140] width 336 height 35
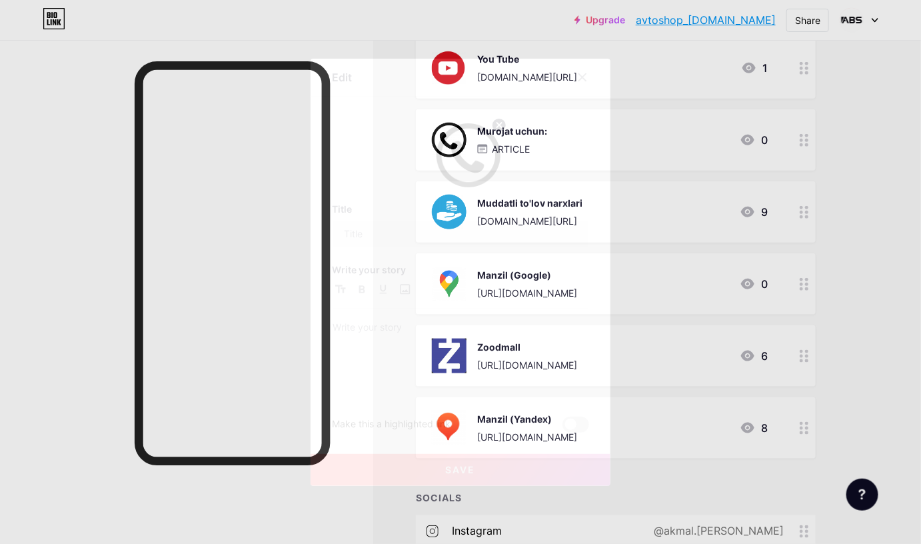
type input "Murojat uchun:"
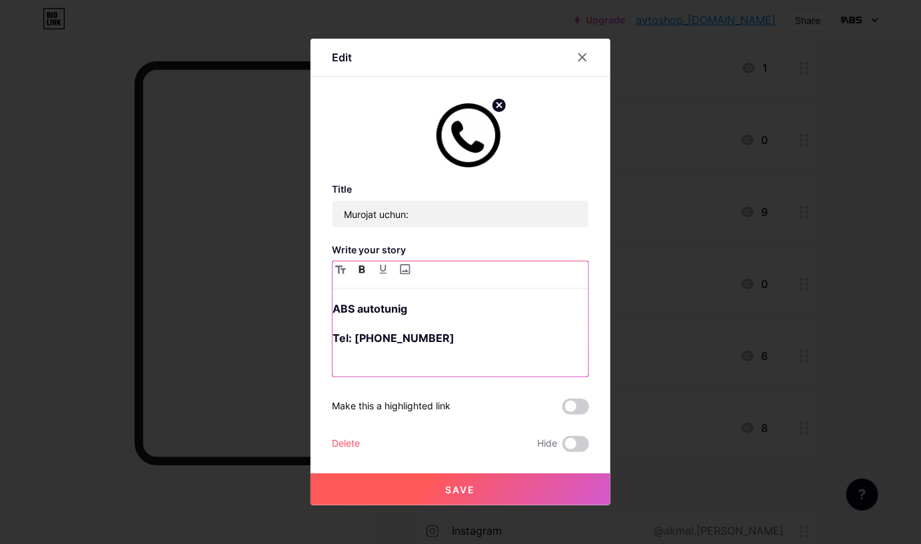
drag, startPoint x: 457, startPoint y: 337, endPoint x: 350, endPoint y: 335, distance: 107.3
click at [350, 335] on p "Tel: +998 97 293 17 47" at bounding box center [461, 347] width 256 height 37
paste div
click at [368, 339] on strong "Tel: Tel: +998972931747" at bounding box center [405, 337] width 144 height 13
click at [450, 340] on p "Tel: +998972931747" at bounding box center [461, 347] width 256 height 37
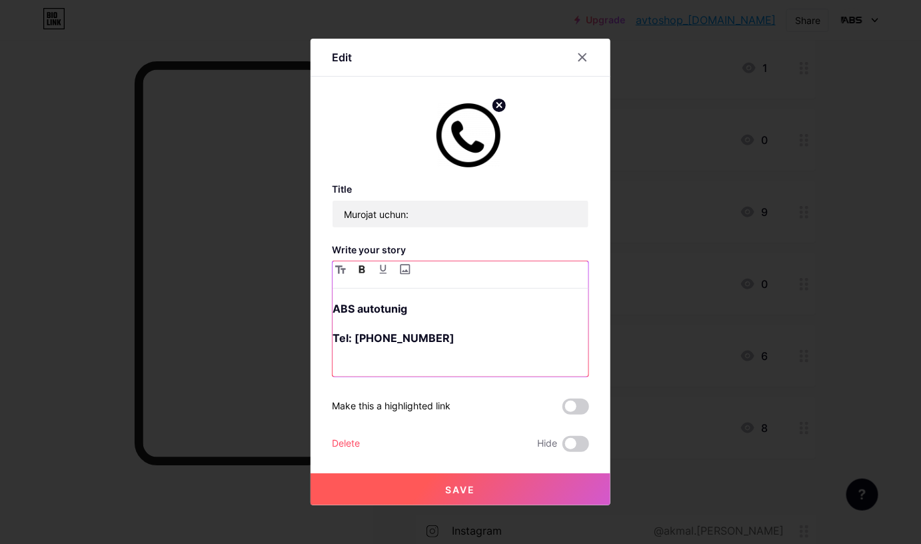
click at [374, 337] on strong "Tel: +998972931747" at bounding box center [394, 337] width 122 height 13
click at [390, 334] on strong "Tel: +998 972931747" at bounding box center [394, 337] width 122 height 13
click at [414, 337] on strong "Tel: +998 97 2931747" at bounding box center [394, 337] width 122 height 13
click at [428, 338] on strong "Tel: +998 97 293 1747" at bounding box center [394, 337] width 122 height 13
click at [455, 337] on p "Tel: +998 97 293 17 47" at bounding box center [461, 347] width 256 height 37
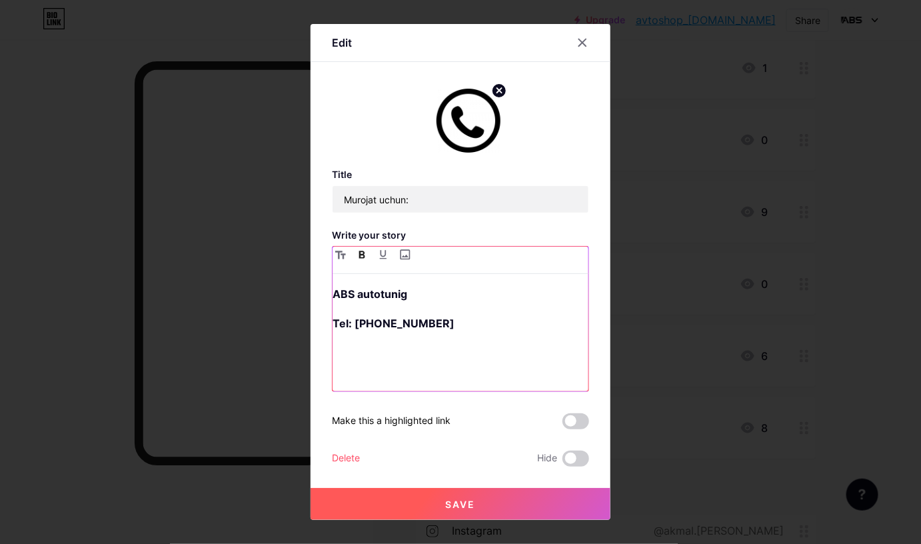
click at [466, 319] on p "Tel: +998 97 293 17 47" at bounding box center [461, 323] width 256 height 19
click at [333, 349] on p at bounding box center [461, 361] width 256 height 37
drag, startPoint x: 340, startPoint y: 354, endPoint x: 321, endPoint y: 354, distance: 19.3
click at [321, 354] on div "Edit Title Murojat uchun: Write your story ABS autotunig Tel: +998 97 293 17 47…" at bounding box center [461, 272] width 300 height 496
click at [464, 327] on p "Tel: +998 97 293 17 47" at bounding box center [461, 323] width 256 height 19
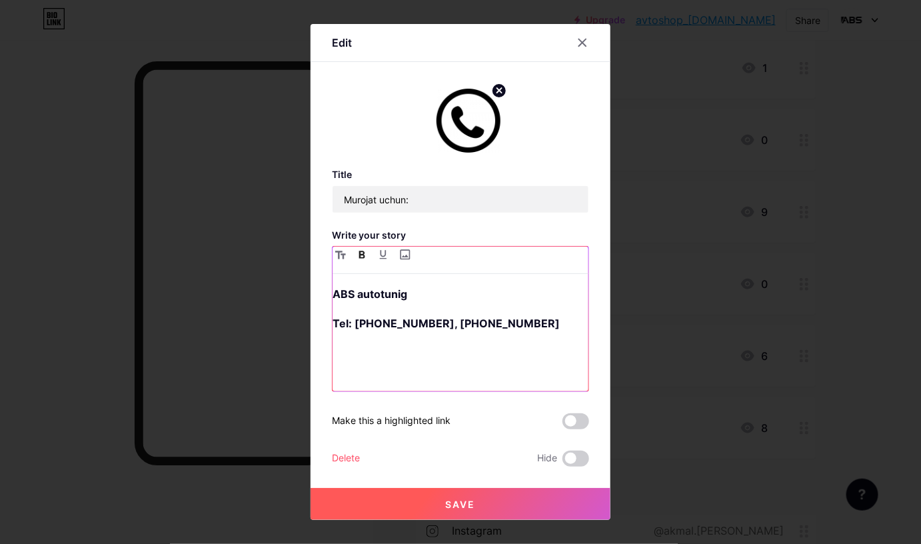
click at [474, 319] on strong "Tel: +998 97 293 17 47, +998987771747" at bounding box center [446, 323] width 227 height 13
click at [494, 322] on strong "Tel: +998 97 293 17 47, +998 987771747" at bounding box center [446, 323] width 227 height 13
click at [512, 325] on strong "Tel: +998 97 293 17 47, +998 98 7771747" at bounding box center [446, 323] width 227 height 13
click at [513, 321] on strong "Tel: +998 97 293 17 47, +998 98 77 7 17 47" at bounding box center [446, 323] width 227 height 13
click at [436, 434] on button "Save" at bounding box center [461, 504] width 300 height 32
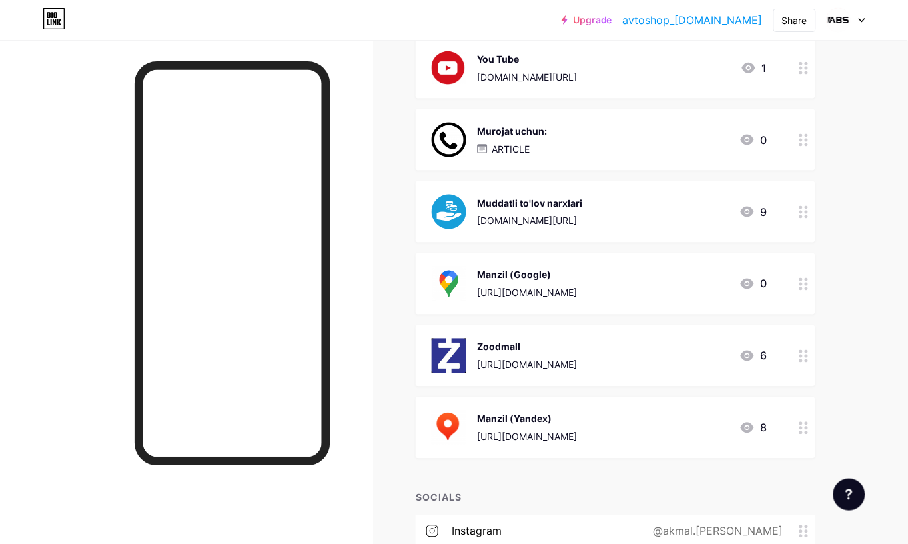
click at [630, 133] on div "Murojat uchun: ARTICLE 0" at bounding box center [600, 140] width 336 height 35
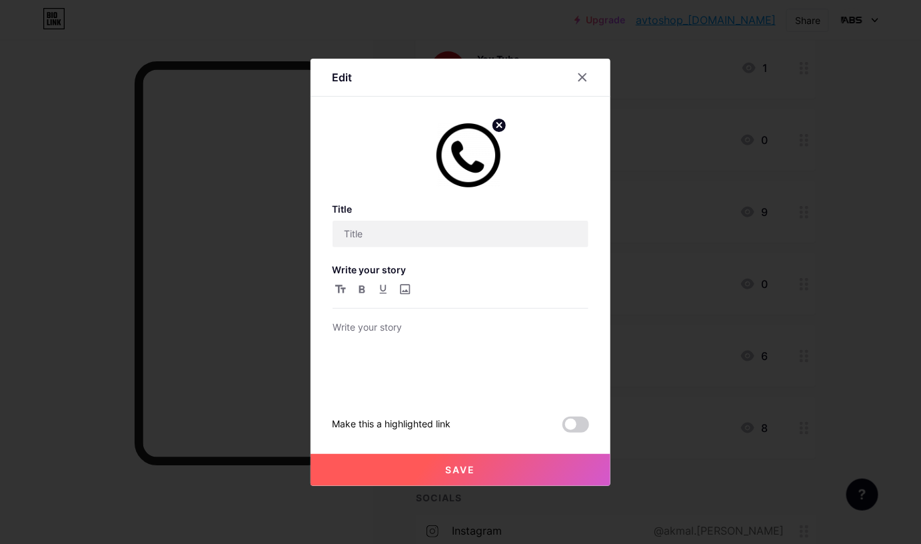
type input "Murojat uchun:"
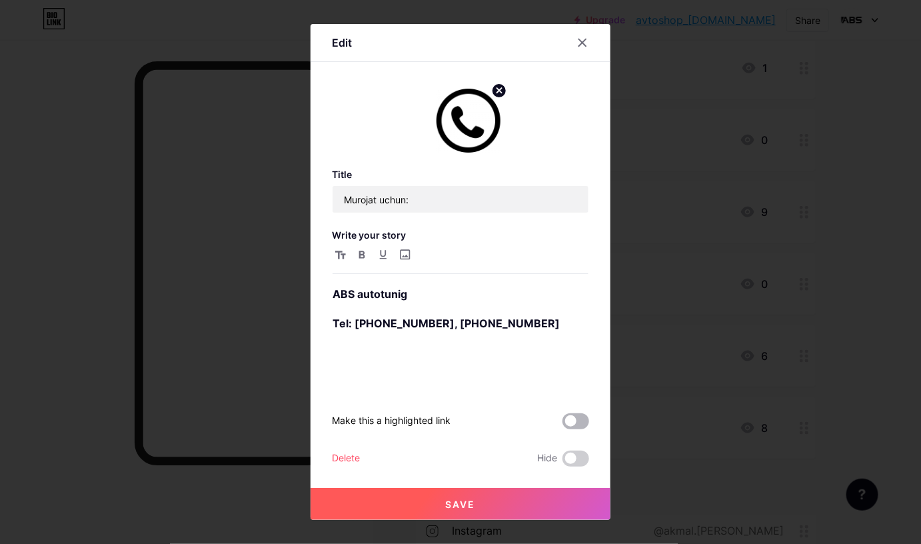
click at [563, 420] on span at bounding box center [575, 421] width 27 height 16
click at [562, 424] on input "checkbox" at bounding box center [562, 424] width 0 height 0
click at [466, 434] on button "Save" at bounding box center [461, 504] width 300 height 32
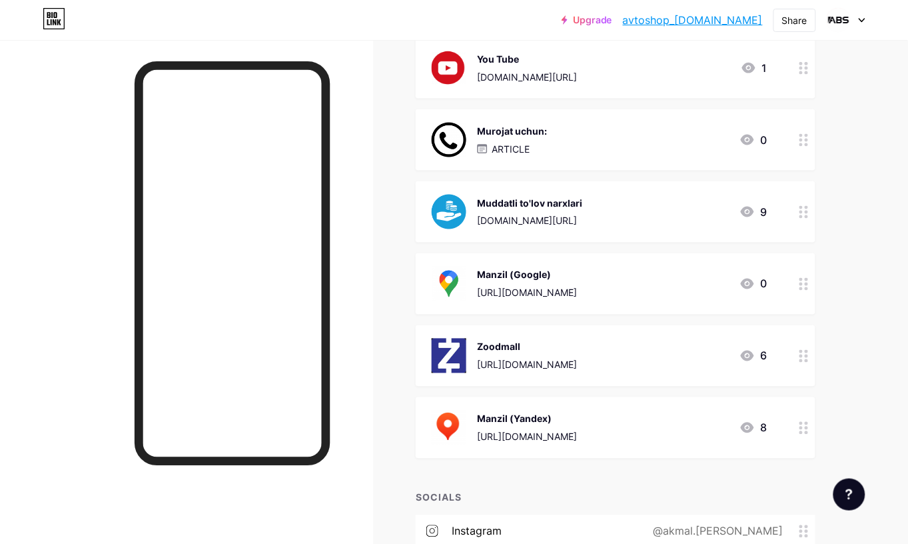
click at [525, 148] on p "ARTICLE" at bounding box center [511, 149] width 38 height 14
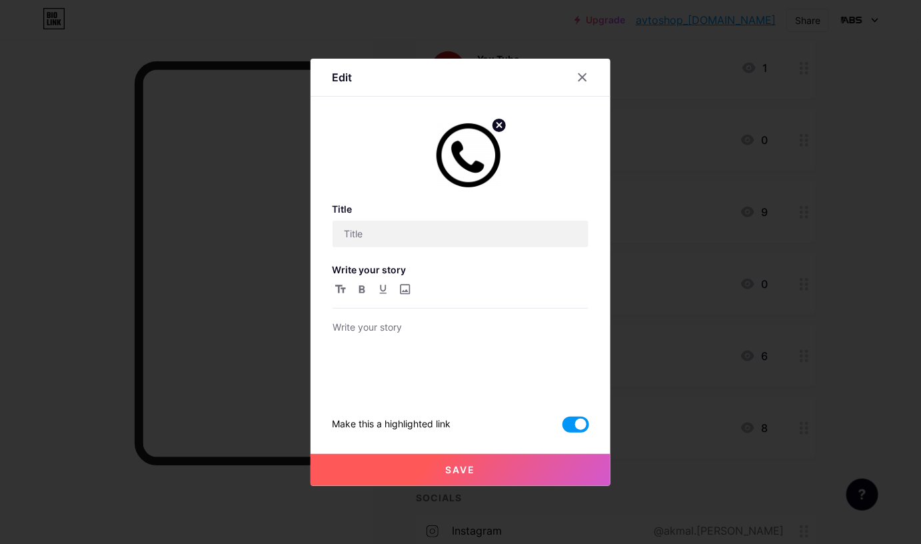
type input "Murojat uchun:"
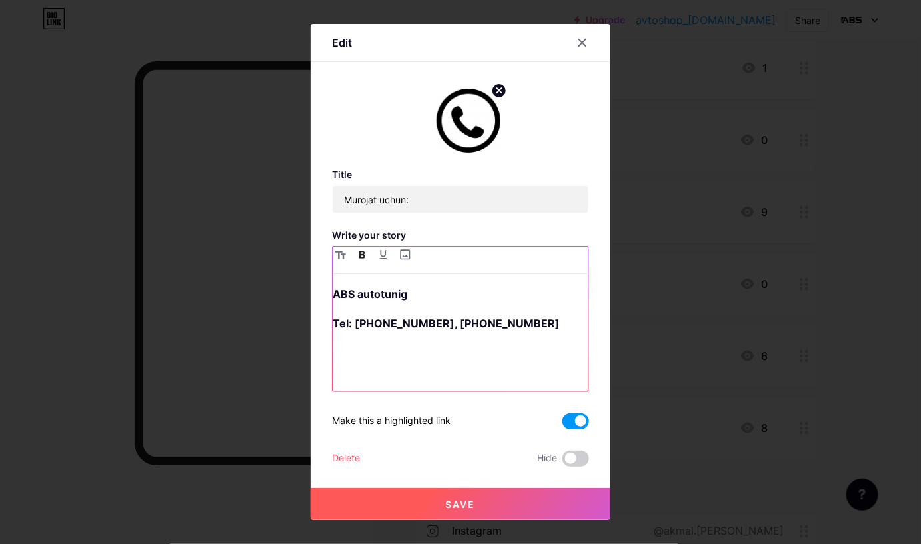
click at [448, 323] on strong "Tel: +998 97 293 17 47, +998 98 777 17 47" at bounding box center [446, 323] width 227 height 13
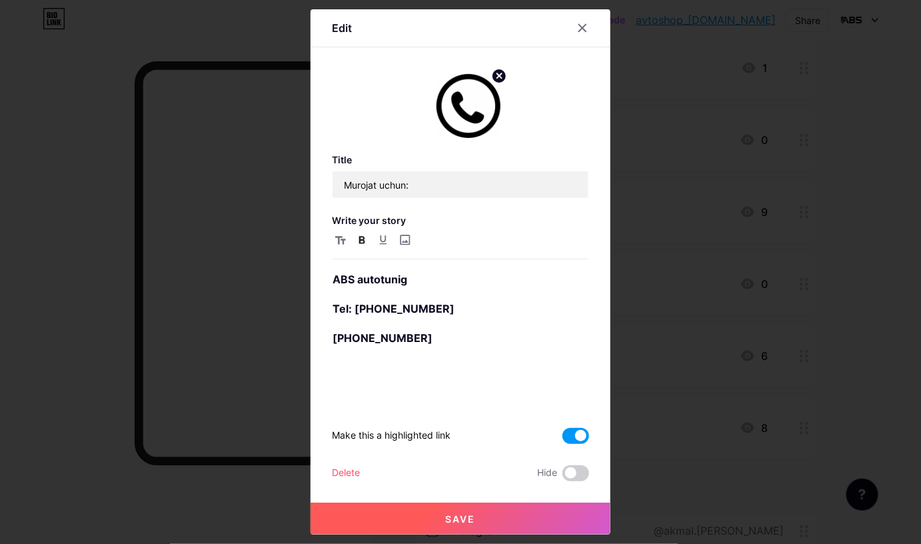
click at [416, 434] on button "Save" at bounding box center [461, 518] width 300 height 32
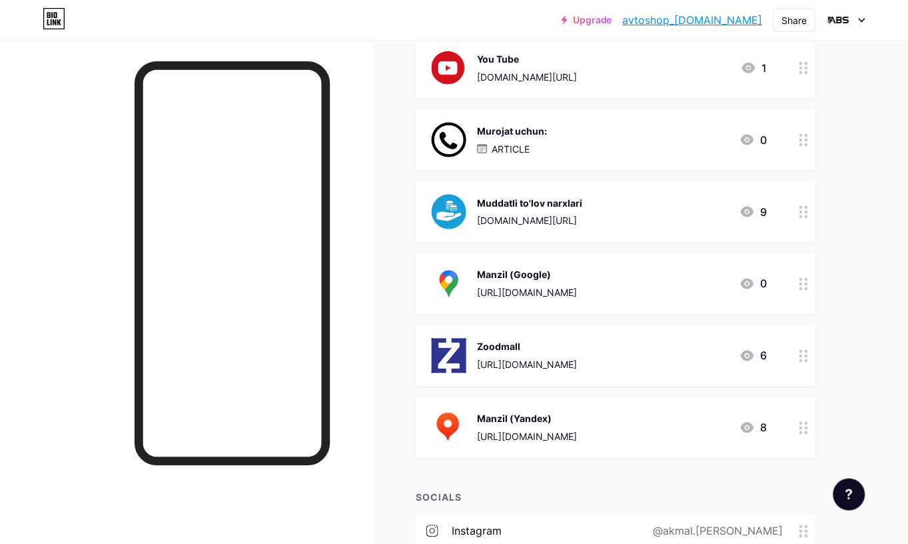
click at [538, 143] on div "ARTICLE" at bounding box center [512, 149] width 70 height 14
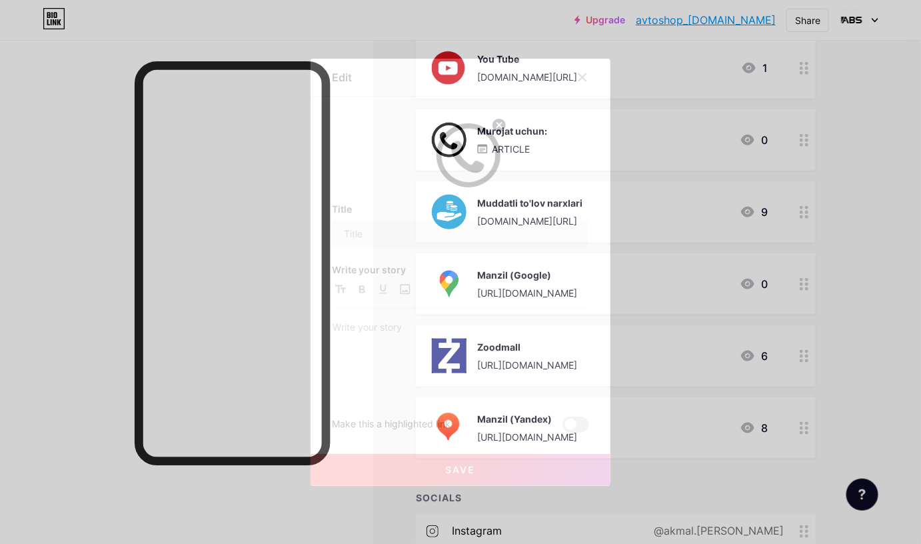
type input "Murojat uchun:"
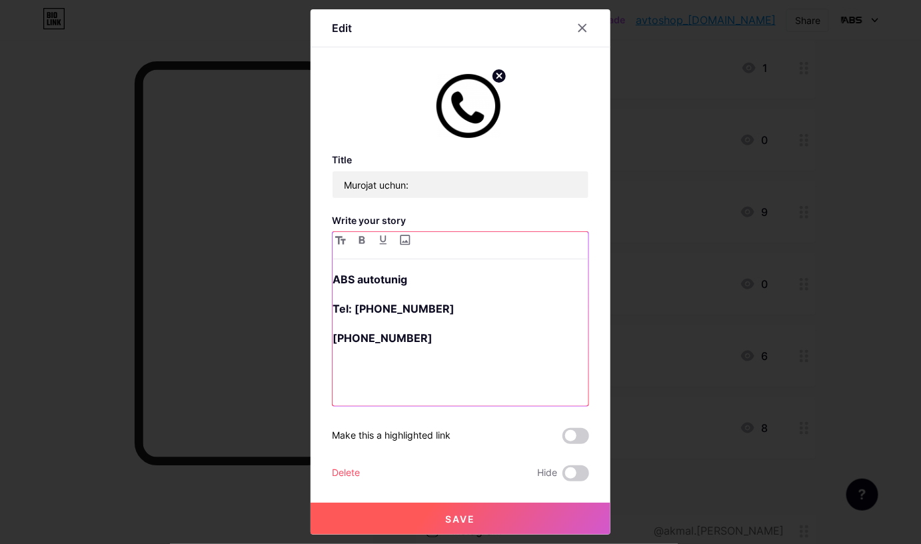
click at [347, 307] on strong "Tel: +998 97 293 17 47" at bounding box center [394, 308] width 122 height 13
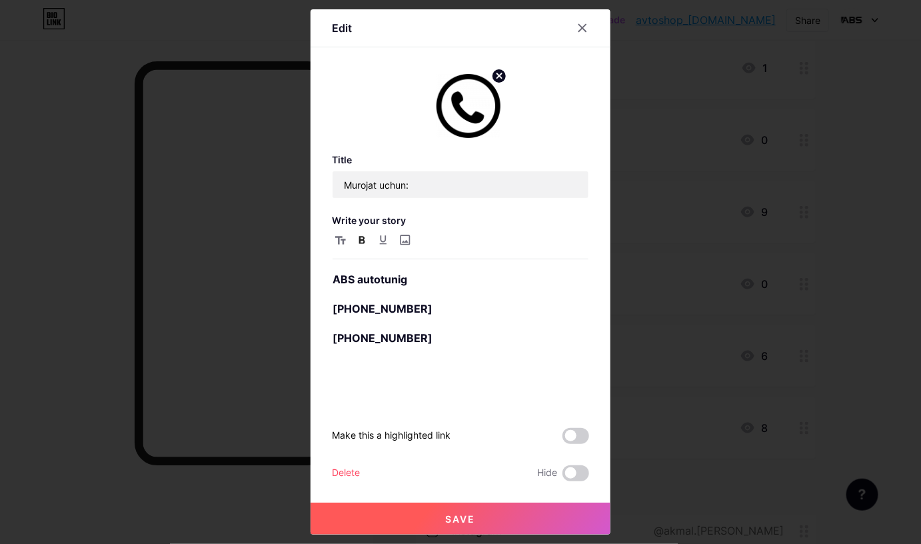
click at [437, 434] on button "Save" at bounding box center [461, 518] width 300 height 32
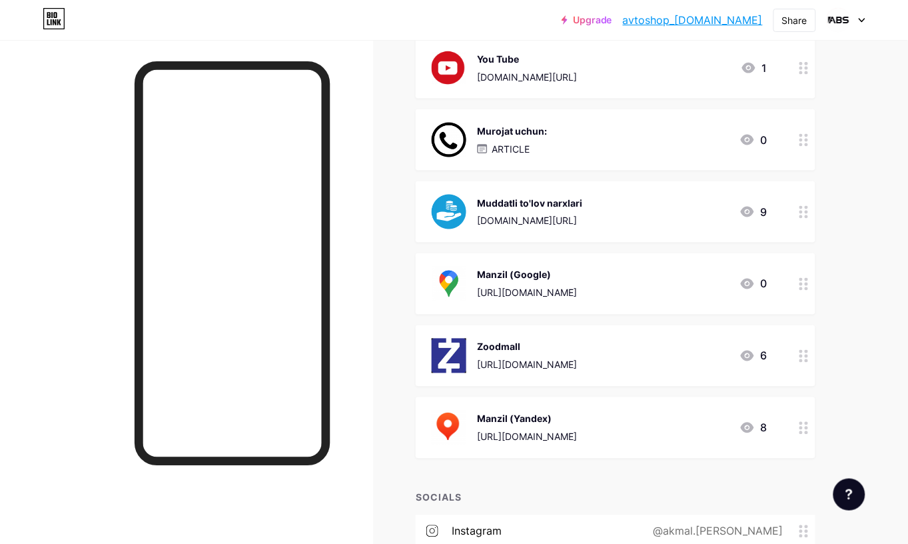
scroll to position [305, 0]
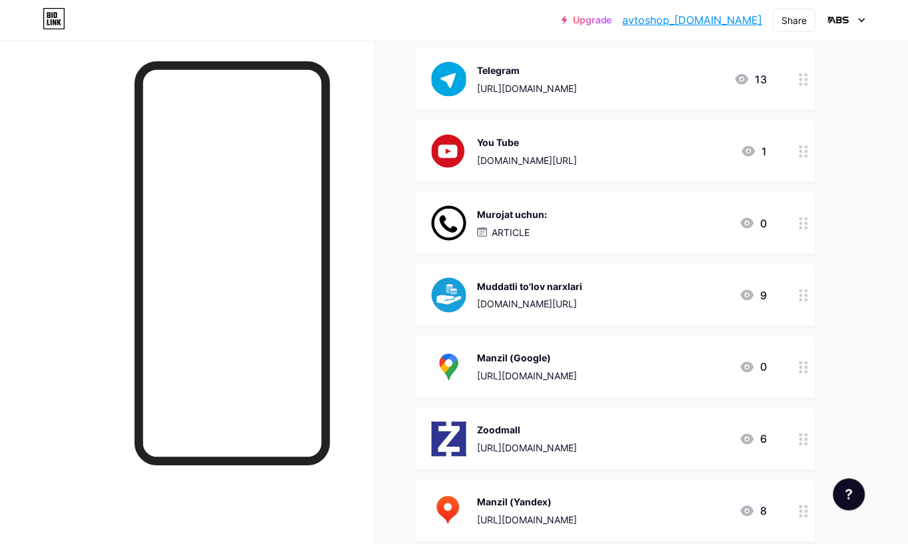
click at [544, 217] on div "Murojat uchun:" at bounding box center [512, 214] width 70 height 14
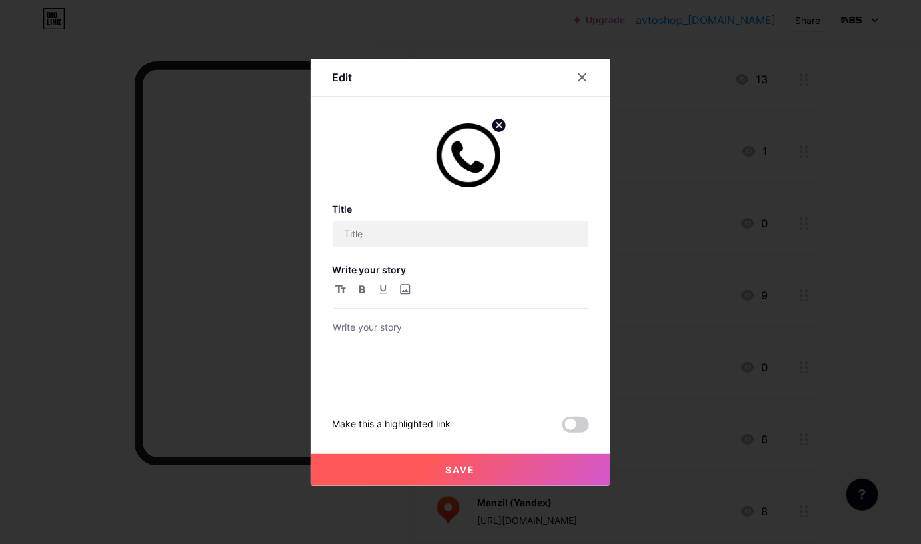
type input "Murojat uchun:"
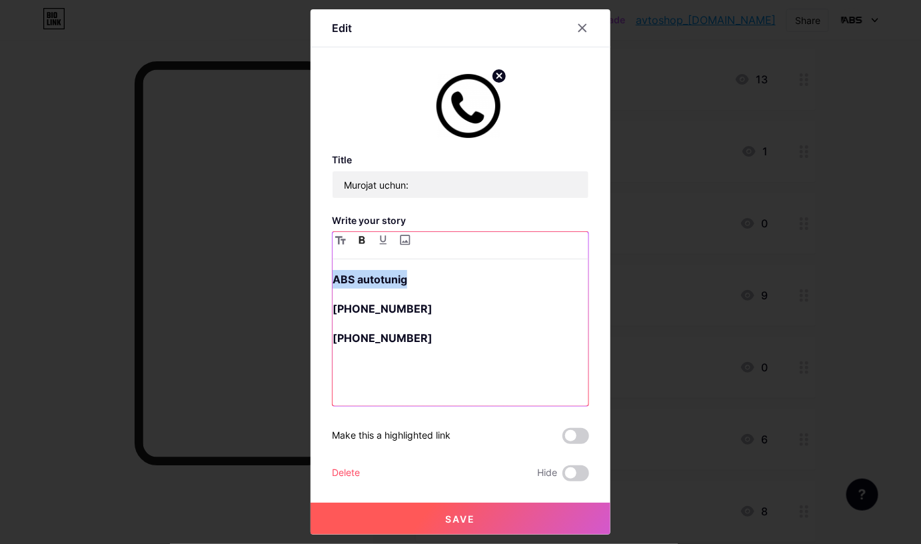
drag, startPoint x: 378, startPoint y: 281, endPoint x: 355, endPoint y: 257, distance: 33.0
click at [303, 272] on div "Edit Title Murojat uchun: Write your story ABS autotunig +998 97 293 17 47 +998…" at bounding box center [460, 272] width 921 height 544
click at [379, 241] on icon "button" at bounding box center [383, 239] width 8 height 9
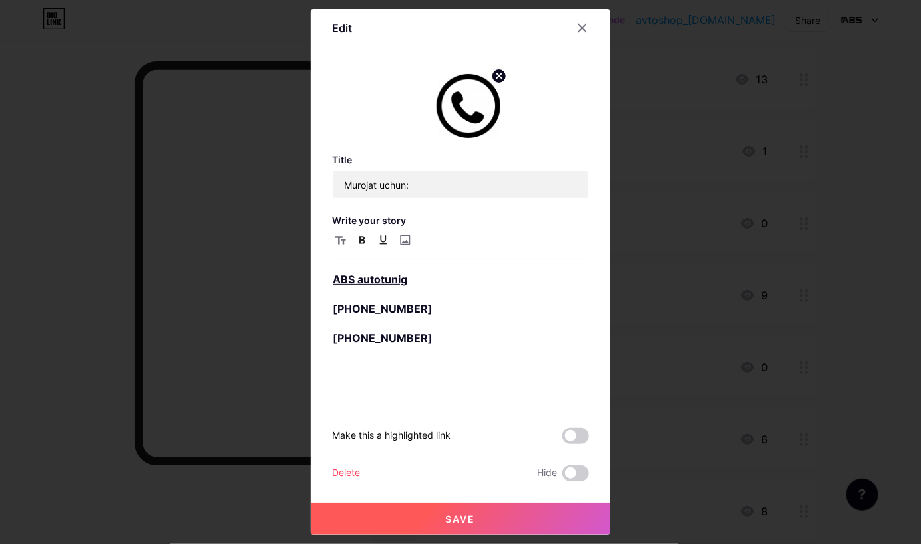
click at [423, 434] on button "Save" at bounding box center [461, 518] width 300 height 32
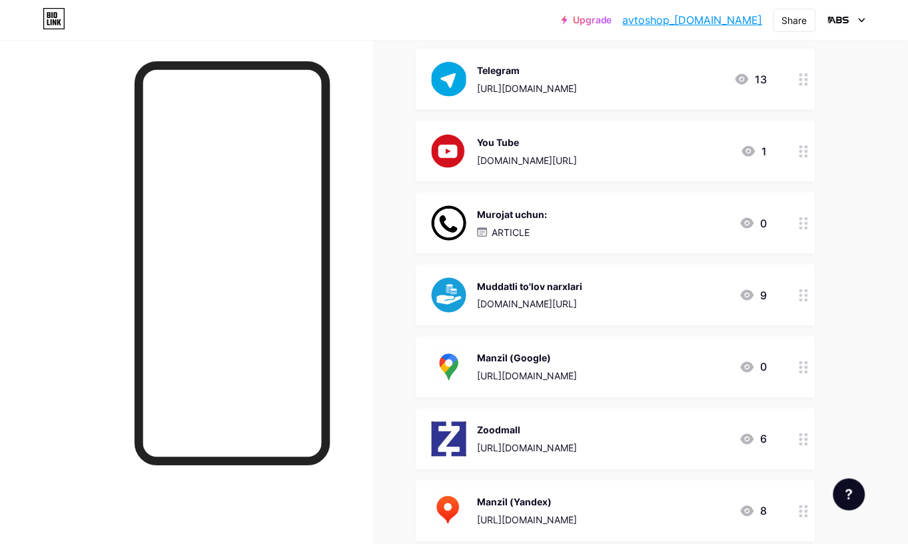
click at [537, 209] on div "Murojat uchun:" at bounding box center [512, 214] width 70 height 14
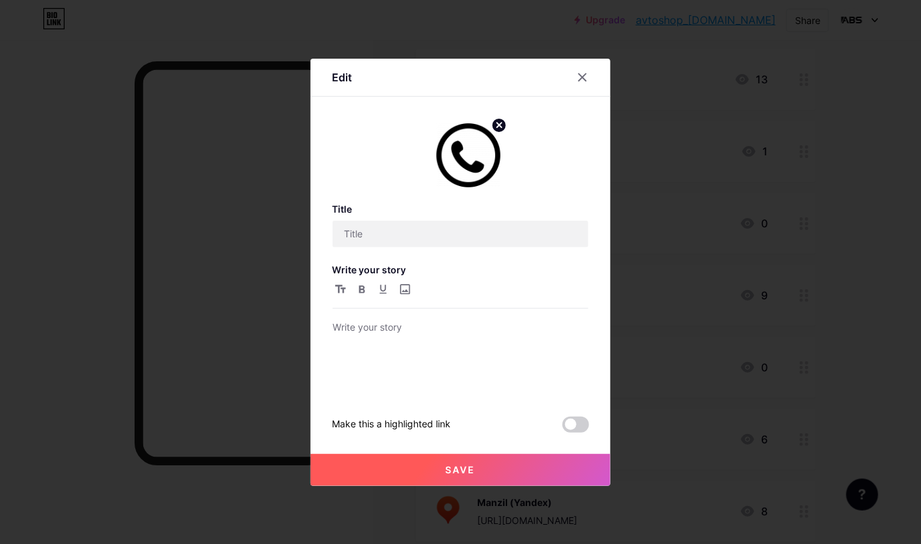
type input "Murojat uchun:"
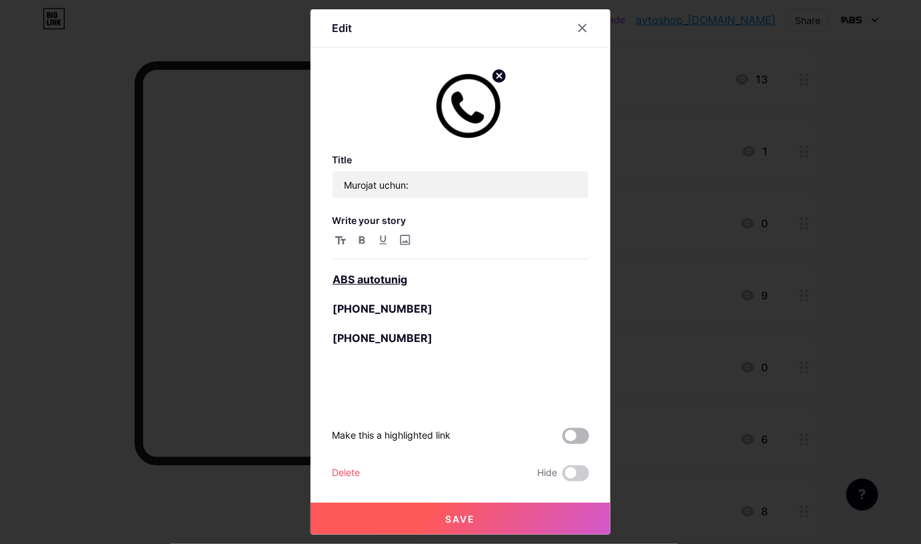
click at [571, 434] on span at bounding box center [575, 436] width 27 height 16
click at [562, 434] on input "checkbox" at bounding box center [562, 439] width 0 height 0
click at [456, 434] on span "Save" at bounding box center [461, 518] width 30 height 11
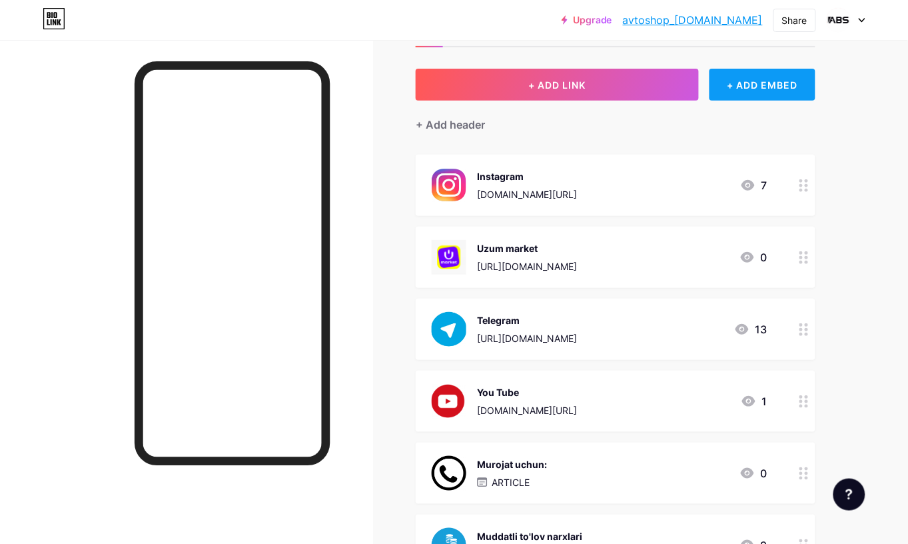
scroll to position [0, 0]
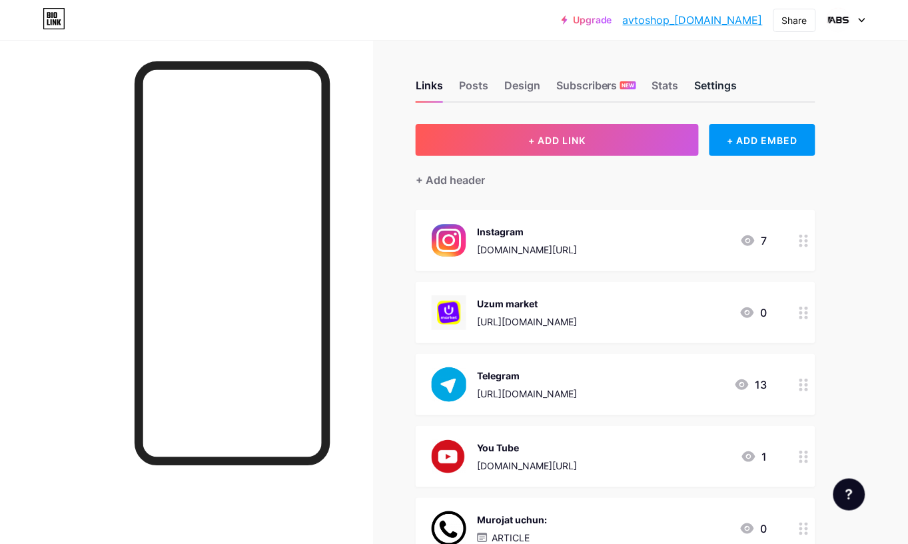
click at [714, 85] on div "Settings" at bounding box center [716, 89] width 43 height 24
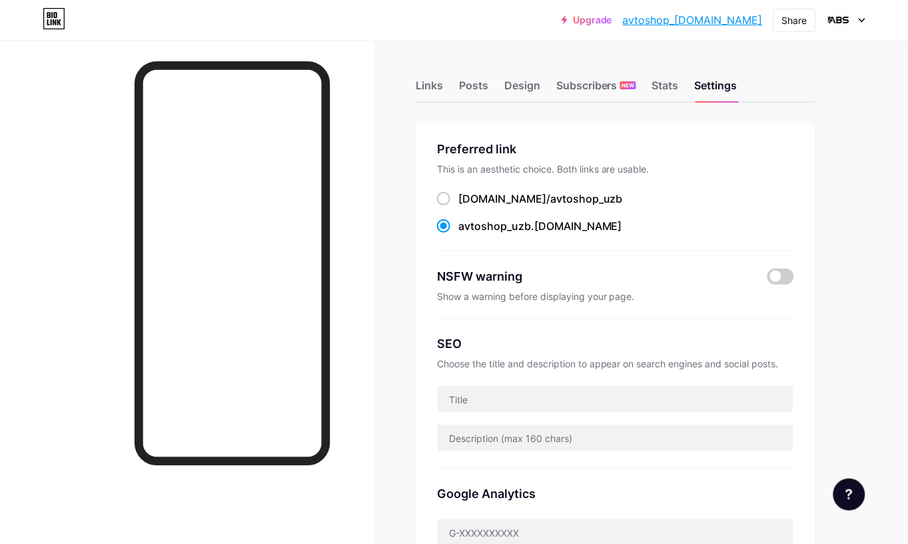
scroll to position [250, 0]
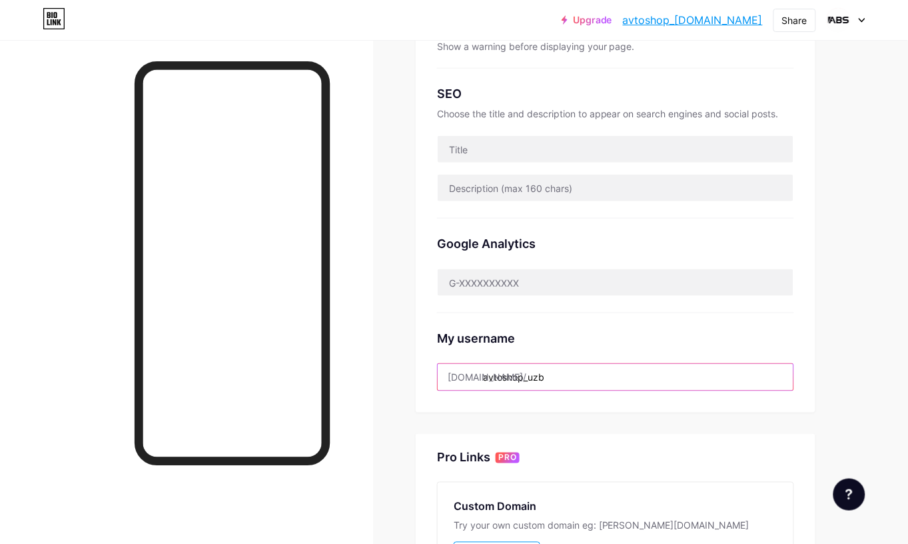
drag, startPoint x: 484, startPoint y: 377, endPoint x: 573, endPoint y: 383, distance: 89.5
click at [573, 383] on input "avtoshop_uzb" at bounding box center [616, 377] width 356 height 27
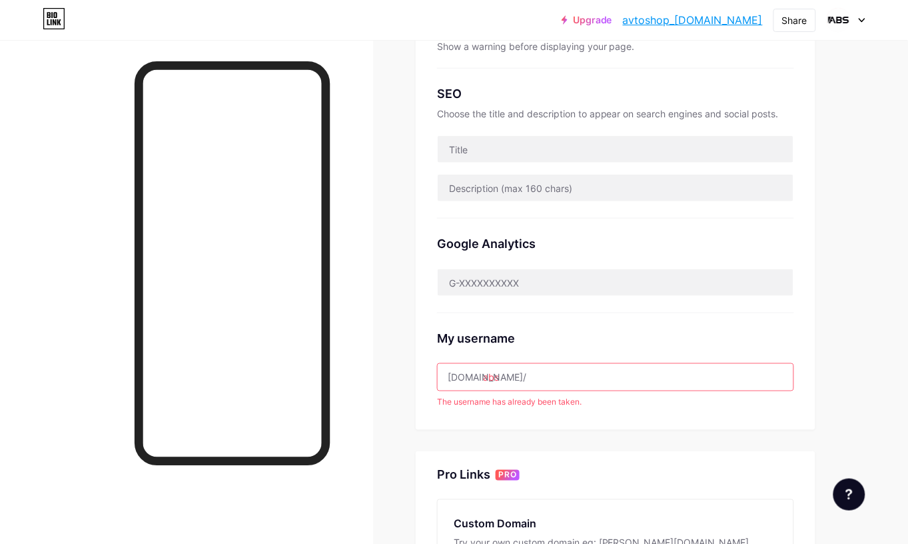
paste input "https//t.me/abs_autotuning"
click at [535, 374] on input "[URL][DOMAIN_NAME]" at bounding box center [616, 377] width 356 height 27
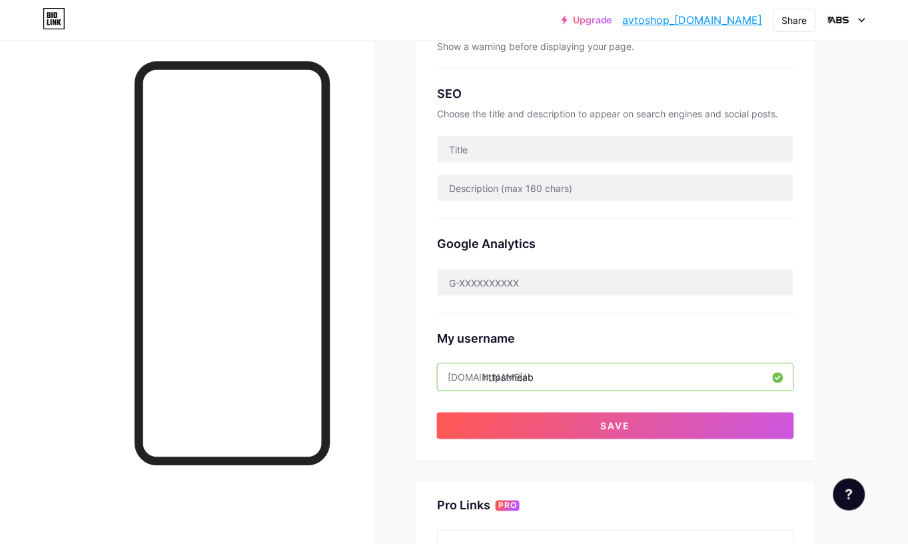
click at [552, 385] on input "httpstmeab" at bounding box center [616, 377] width 356 height 27
paste input "abs_autotuning"
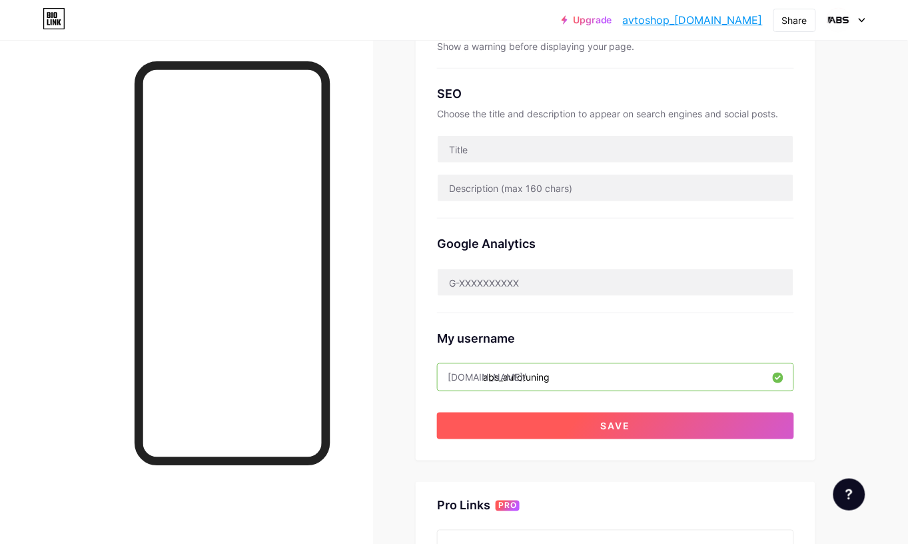
type input "abs_autotuning"
click at [561, 427] on button "Save" at bounding box center [615, 425] width 357 height 27
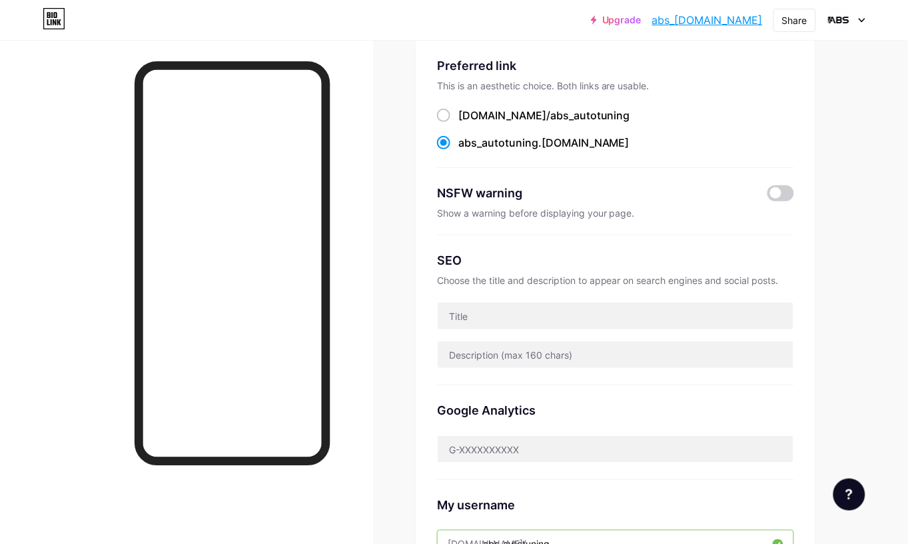
scroll to position [0, 0]
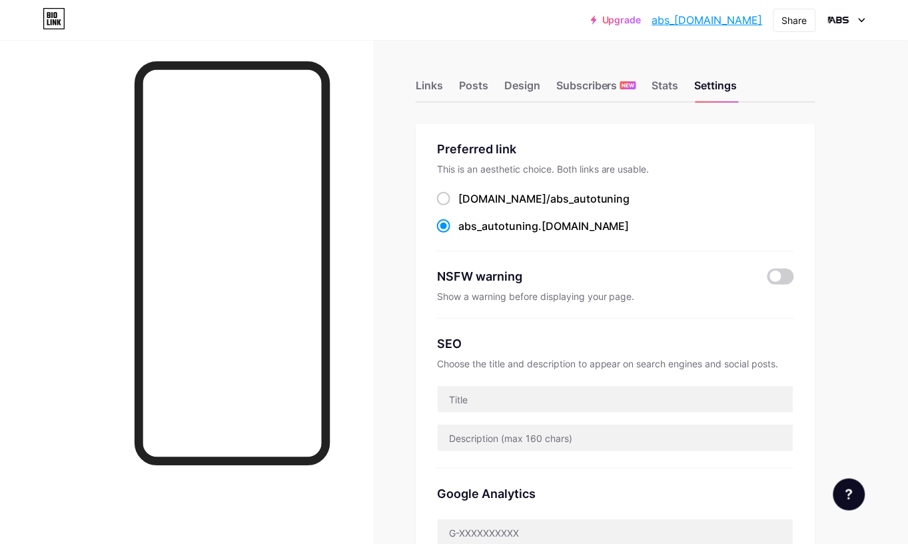
click at [723, 21] on link "abs_[DOMAIN_NAME]" at bounding box center [707, 20] width 111 height 16
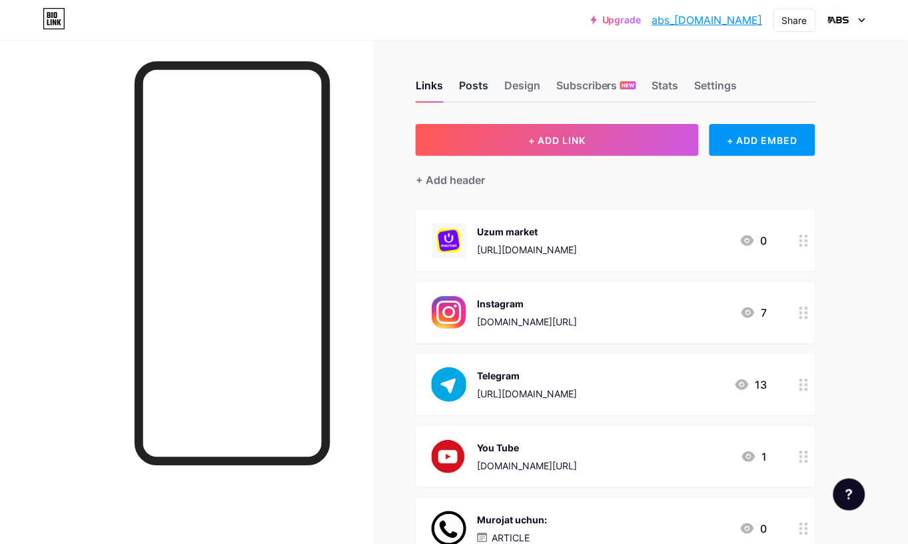
click at [468, 77] on div "Posts" at bounding box center [473, 89] width 29 height 24
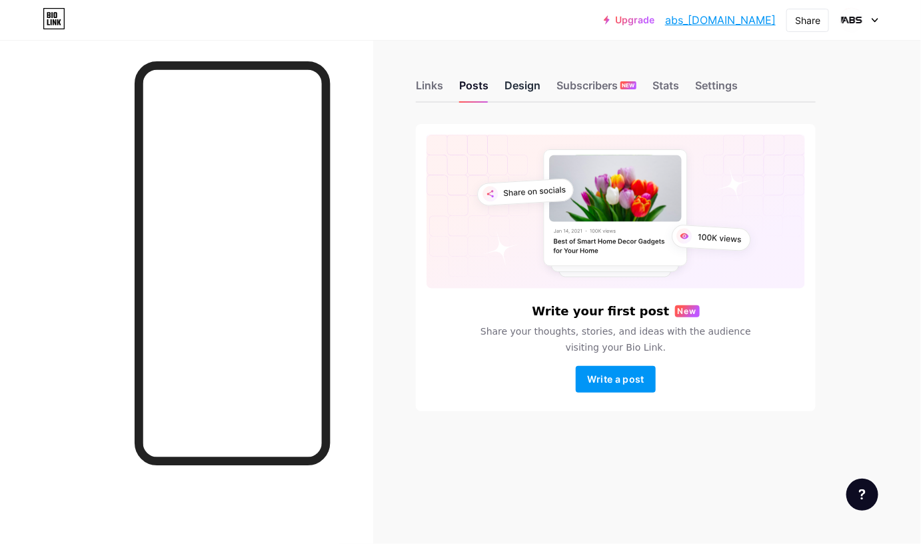
click at [530, 88] on div "Design" at bounding box center [522, 89] width 36 height 24
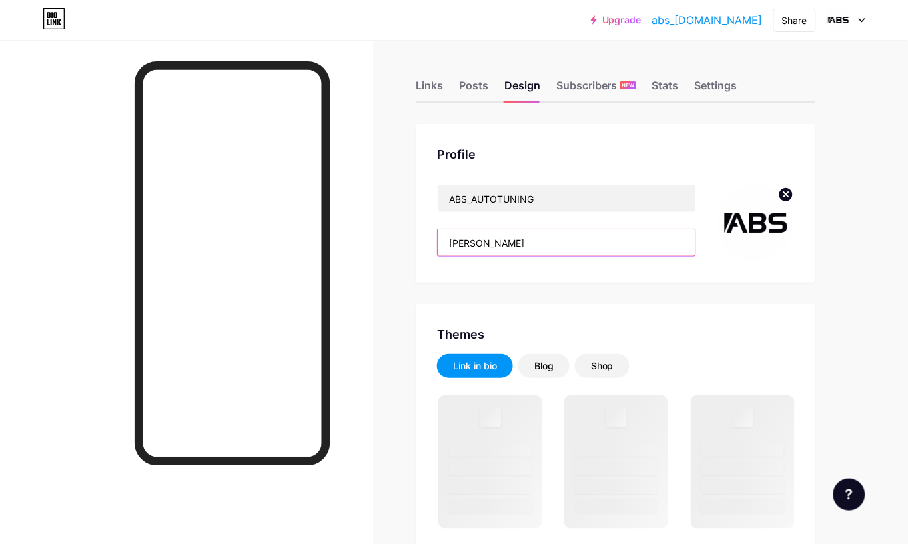
click at [550, 244] on input "Akmal Ravshanovich" at bounding box center [567, 242] width 258 height 27
paste input "vtoshina, Saka diska, Avto aksesuarlar Eng arzon narxda."
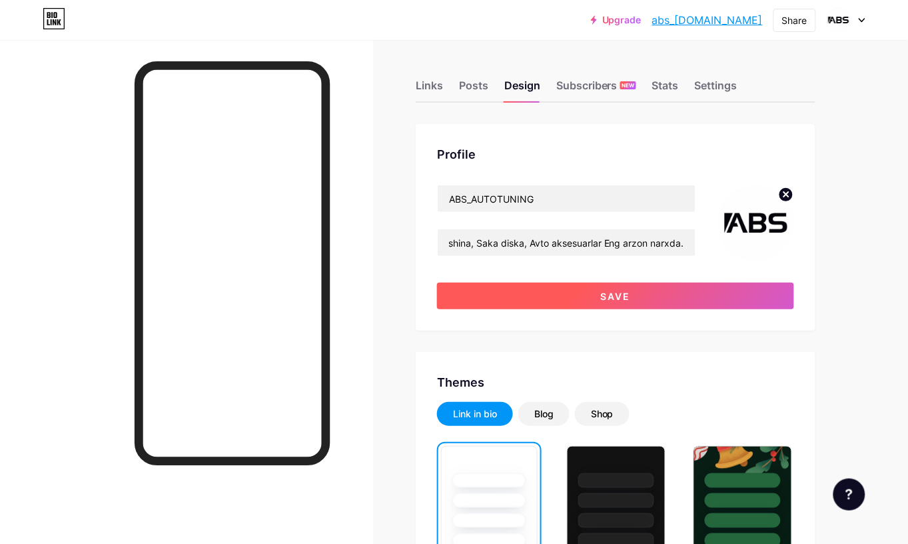
click at [567, 291] on button "Save" at bounding box center [615, 296] width 357 height 27
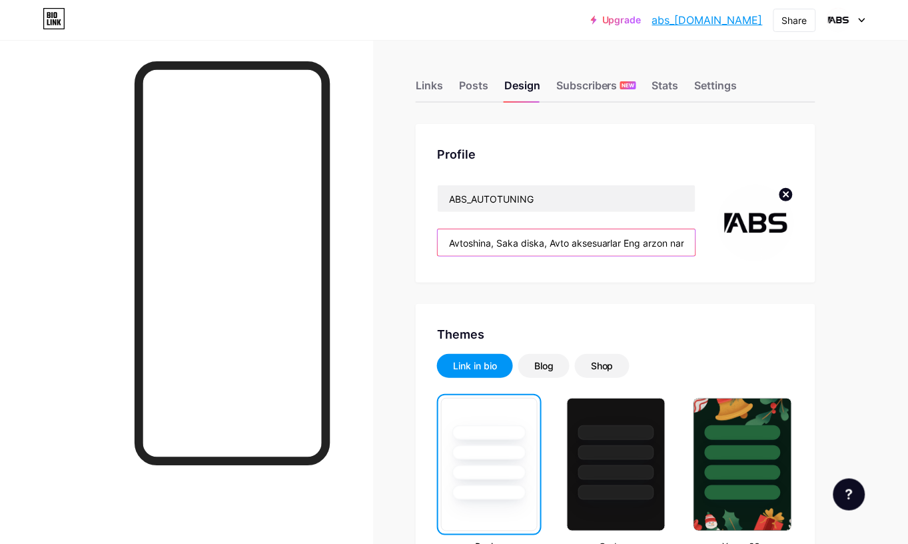
click at [681, 247] on input "Avtoshina, Saka diska, Avto aksesuarlar Eng arzon narxda." at bounding box center [567, 242] width 258 height 27
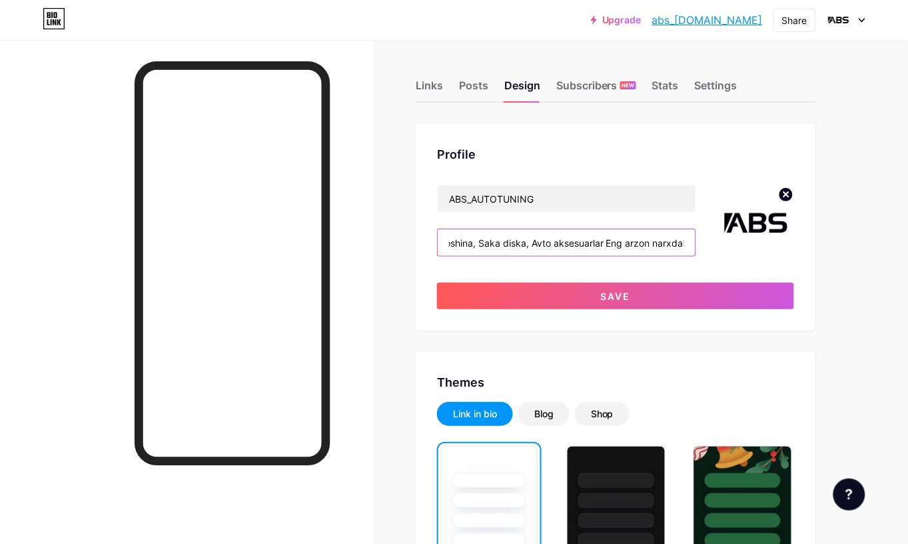
scroll to position [0, 21]
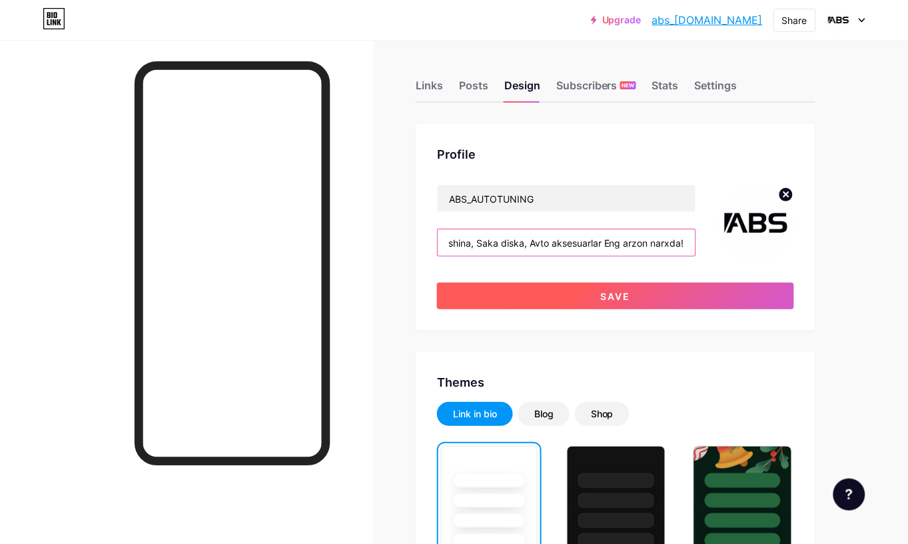
type input "Avtoshina, Saka diska, Avto aksesuarlar Eng arzon narxda!"
click at [554, 295] on button "Save" at bounding box center [615, 296] width 357 height 27
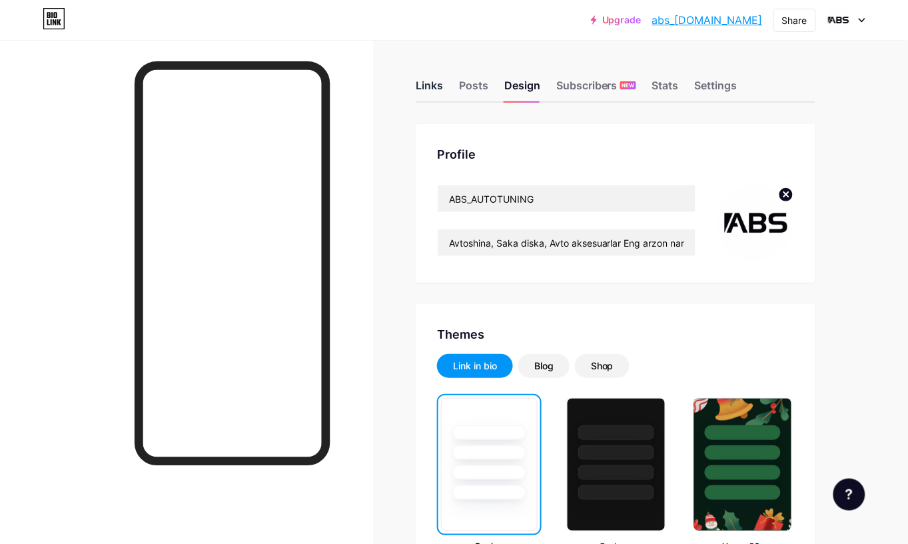
click at [430, 84] on div "Links" at bounding box center [429, 89] width 27 height 24
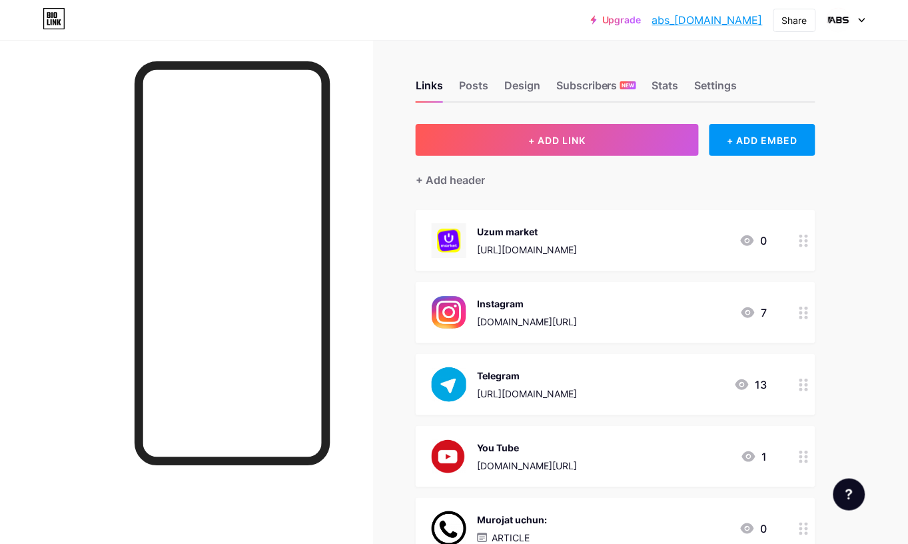
click at [366, 261] on div at bounding box center [186, 312] width 373 height 544
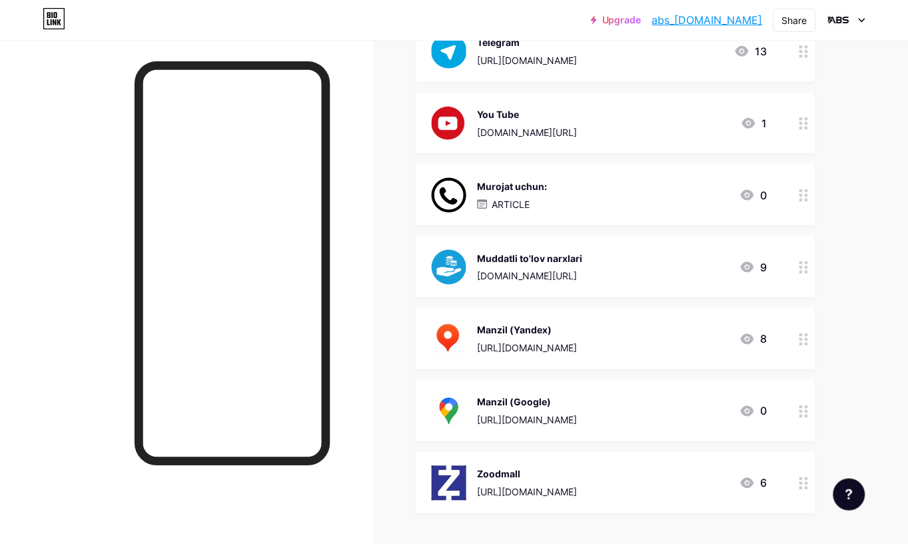
scroll to position [167, 0]
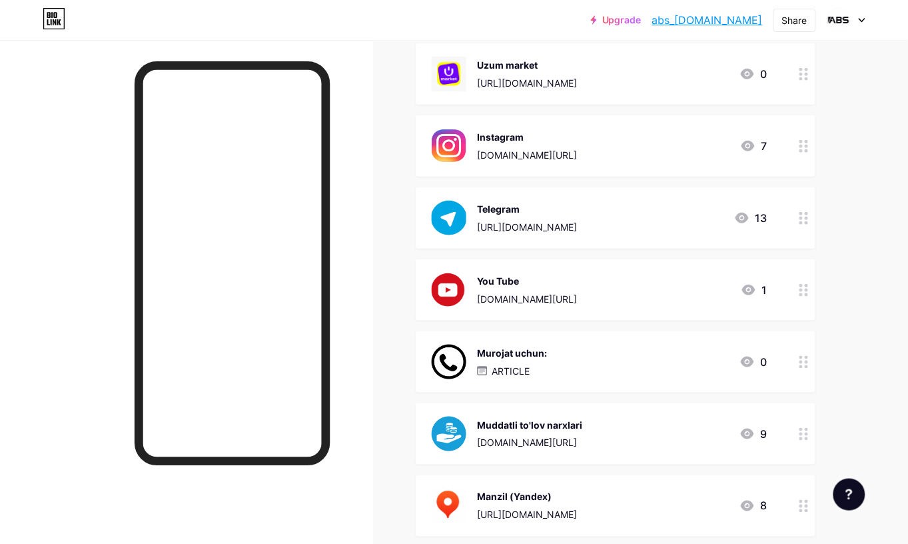
click at [521, 145] on div "Instagram instagram.com/abs_autotuning" at bounding box center [527, 146] width 100 height 35
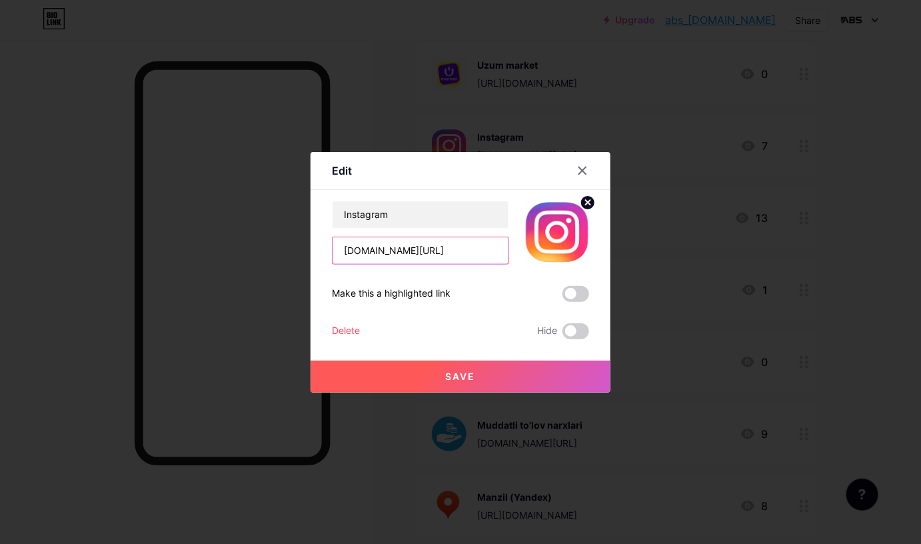
click at [444, 255] on input "[DOMAIN_NAME][URL]" at bounding box center [421, 250] width 176 height 27
click at [574, 162] on div at bounding box center [582, 171] width 24 height 24
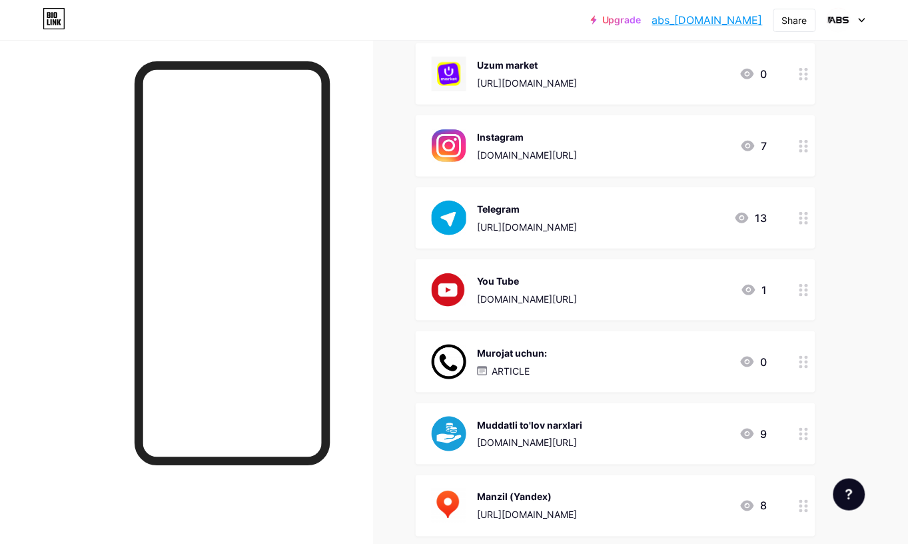
scroll to position [500, 0]
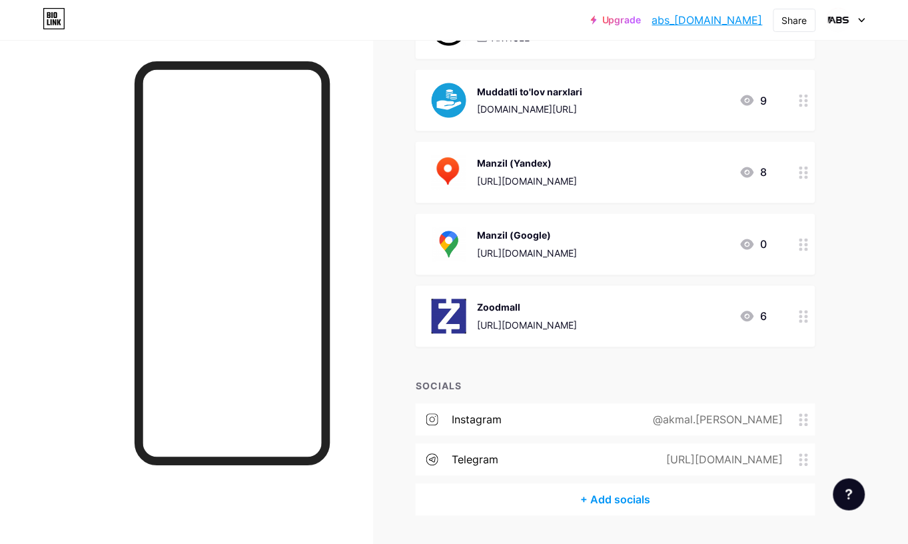
click at [537, 428] on div "instagram @akmal.ravshanovich" at bounding box center [616, 420] width 400 height 32
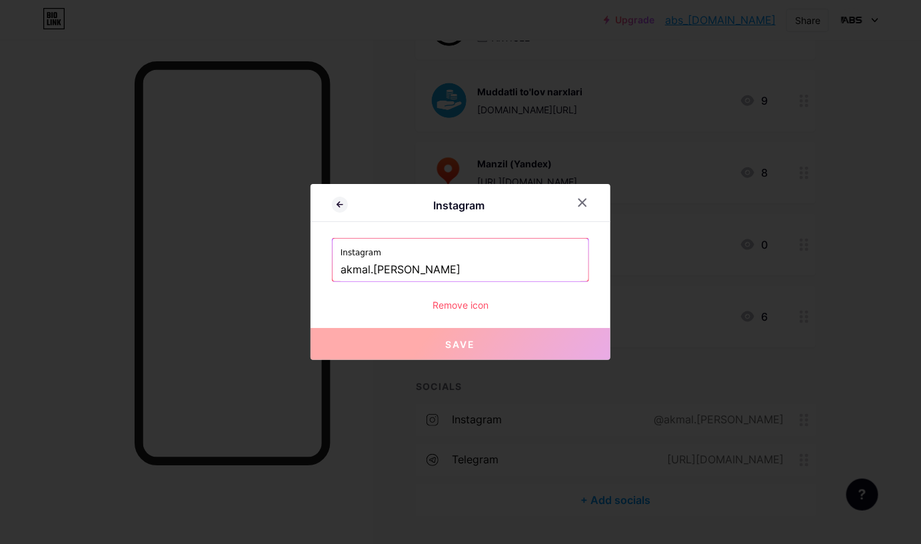
click at [444, 259] on input "akmal.ravshanovich" at bounding box center [461, 270] width 240 height 23
paste input "[DOMAIN_NAME][URL]"
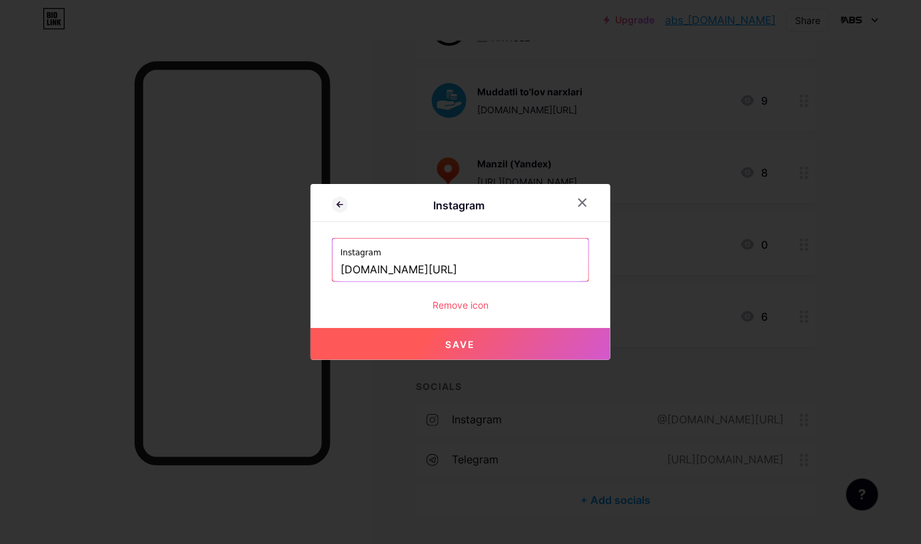
drag, startPoint x: 411, startPoint y: 263, endPoint x: 291, endPoint y: 258, distance: 120.1
click at [291, 258] on div "Instagram Instagram instagram.com/abs_autotuning Remove icon Save" at bounding box center [460, 272] width 921 height 544
click at [396, 337] on button "Save" at bounding box center [461, 344] width 300 height 32
type input "https://instagram.com/abs_autotuning"
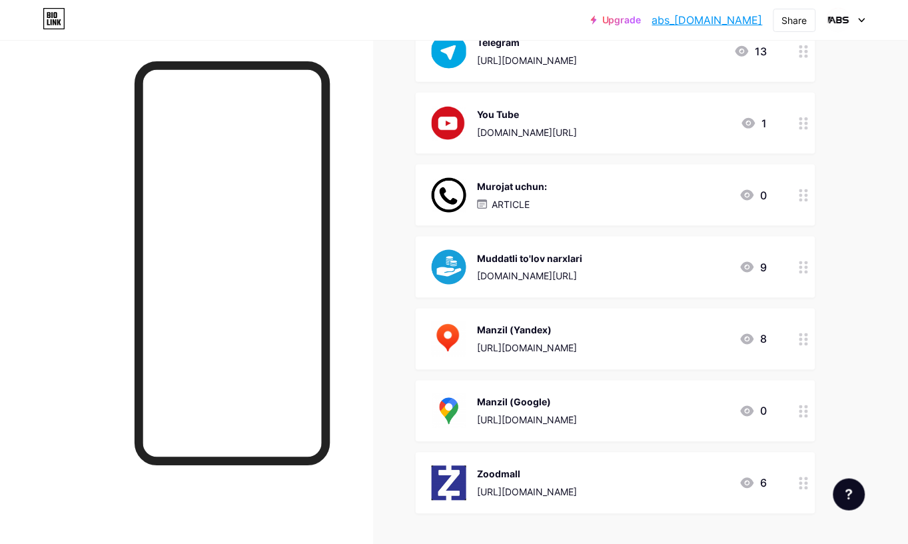
scroll to position [537, 0]
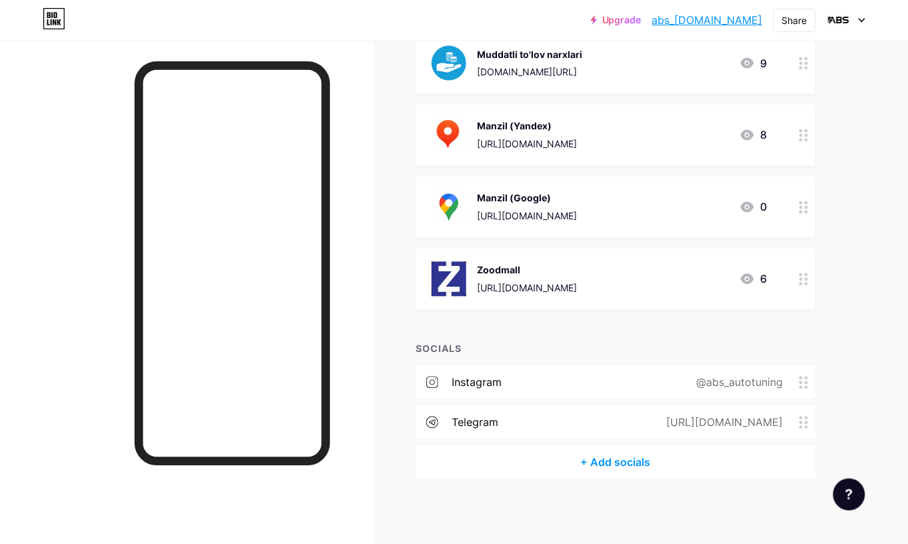
click at [391, 161] on div "Links Posts Design Subscribers NEW Stats Settings + ADD LINK + ADD EMBED + Add …" at bounding box center [436, 24] width 872 height 1042
click at [645, 384] on div "instagram @abs_autotuning" at bounding box center [616, 382] width 400 height 32
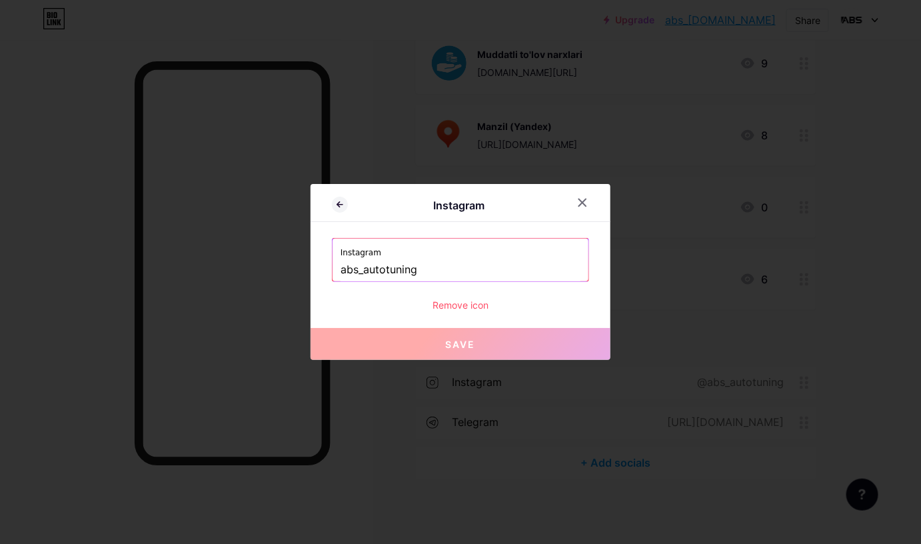
click at [454, 269] on input "abs_autotuning" at bounding box center [461, 270] width 240 height 23
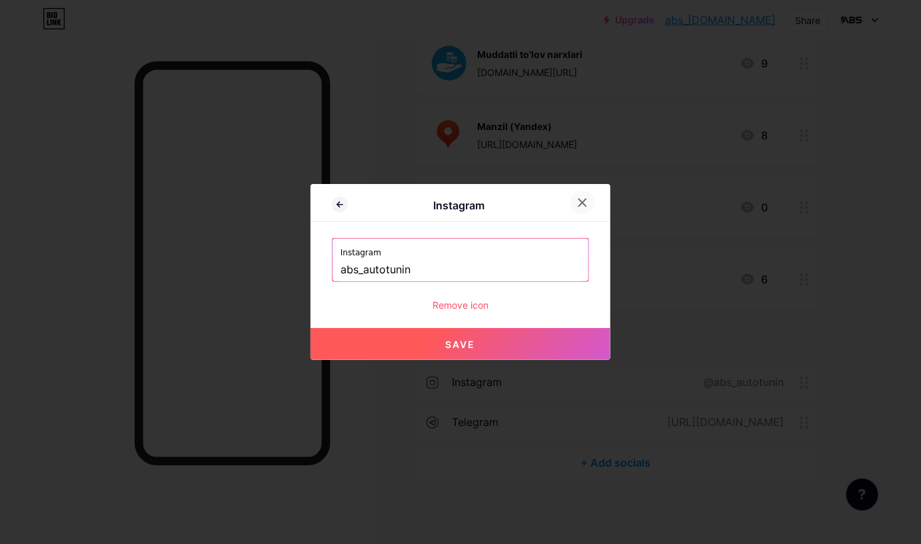
type input "abs_autotunin"
click at [577, 201] on icon at bounding box center [582, 202] width 11 height 11
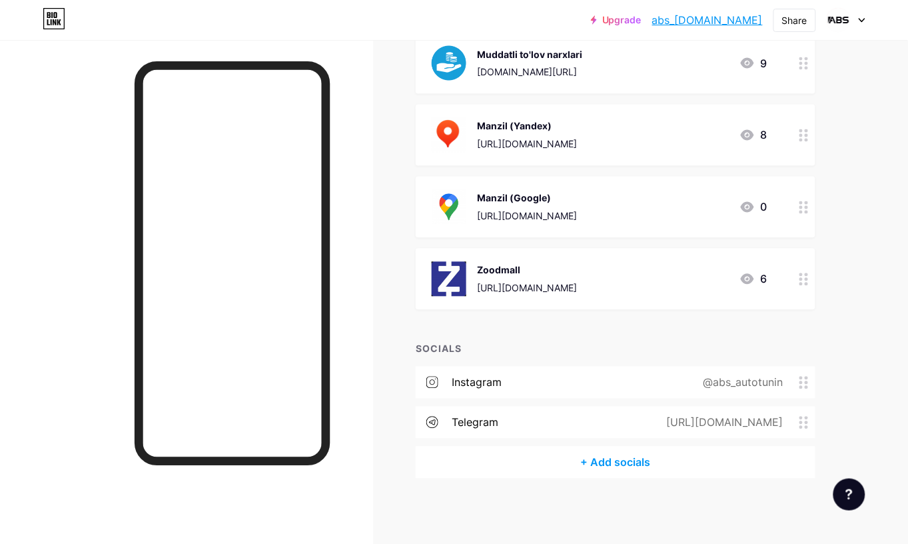
click at [568, 387] on div "instagram @abs_autotunin" at bounding box center [616, 382] width 400 height 32
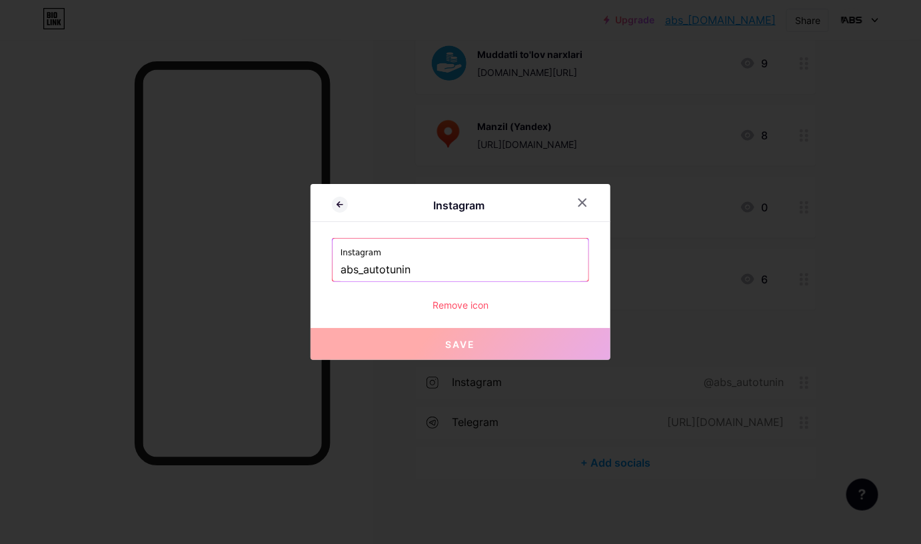
click at [432, 273] on input "abs_autotunin" at bounding box center [461, 270] width 240 height 23
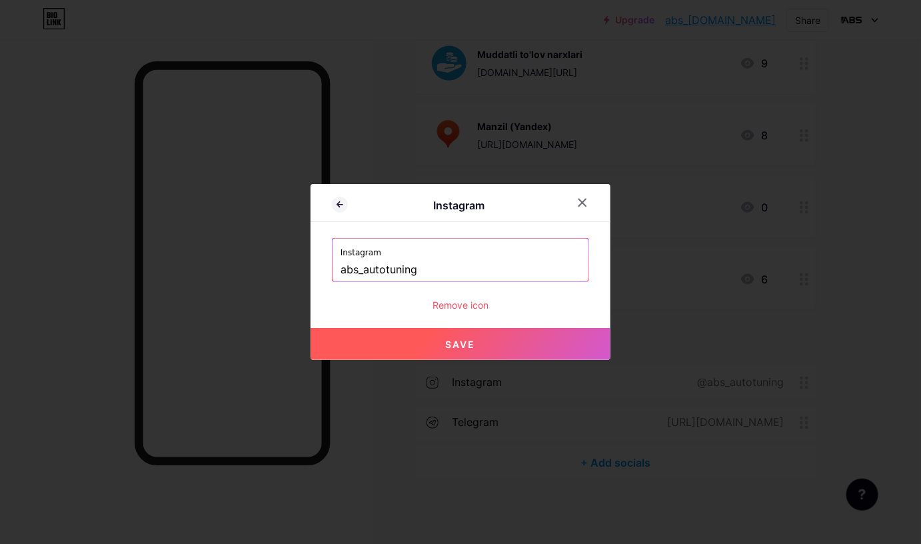
click at [414, 343] on button "Save" at bounding box center [461, 344] width 300 height 32
type input "https://instagram.com/abs_autotuning"
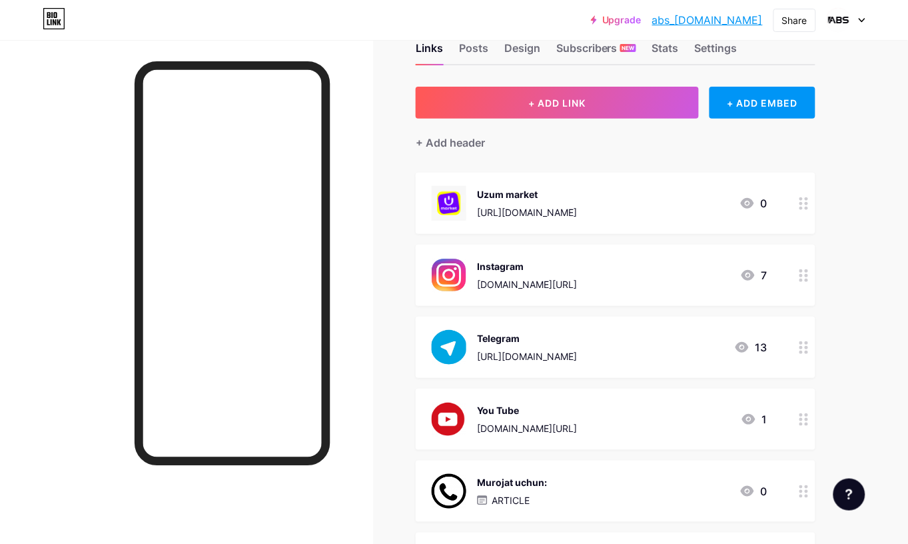
scroll to position [0, 0]
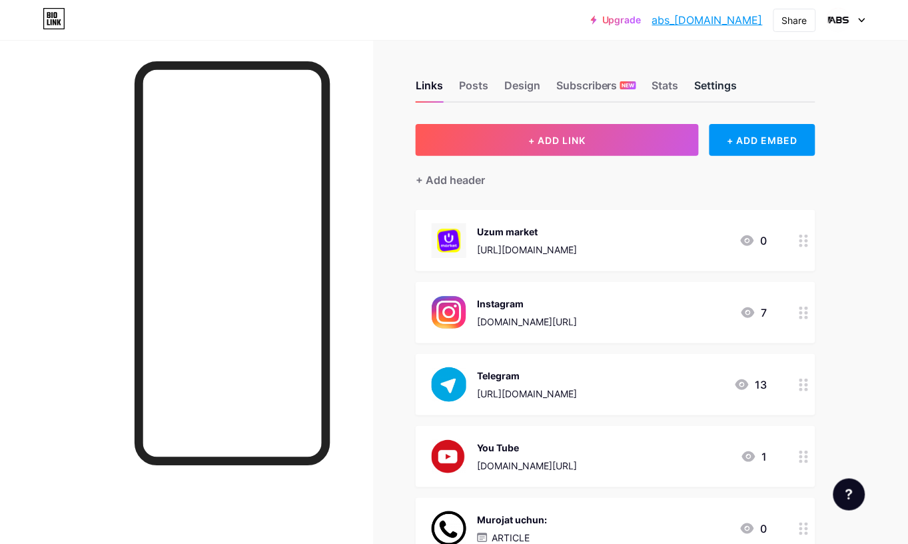
click at [705, 82] on div "Settings" at bounding box center [716, 89] width 43 height 24
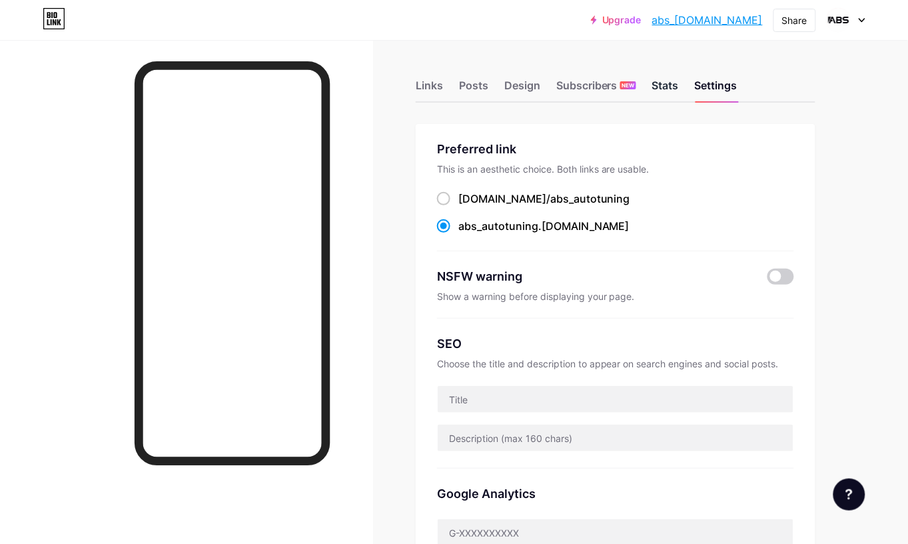
click at [656, 92] on div "Stats" at bounding box center [665, 89] width 27 height 24
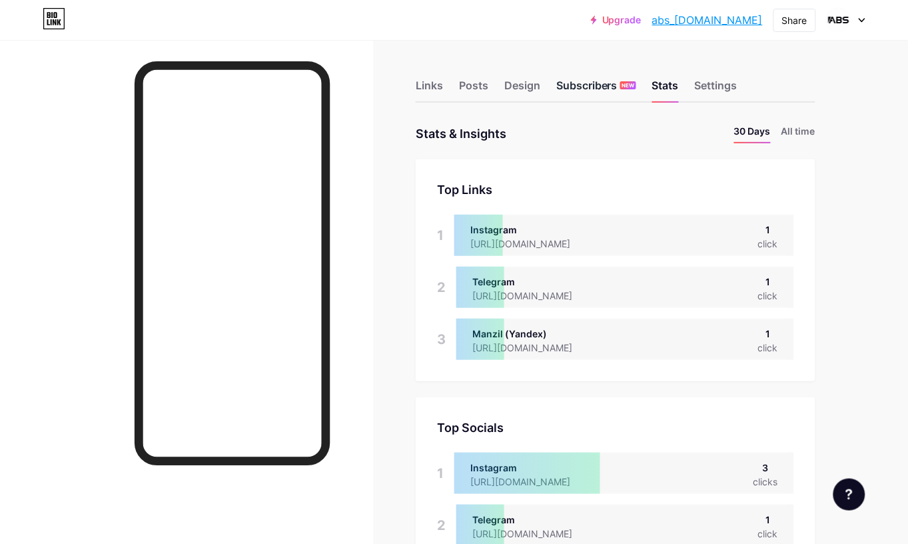
click at [595, 85] on div "Subscribers NEW" at bounding box center [596, 89] width 80 height 24
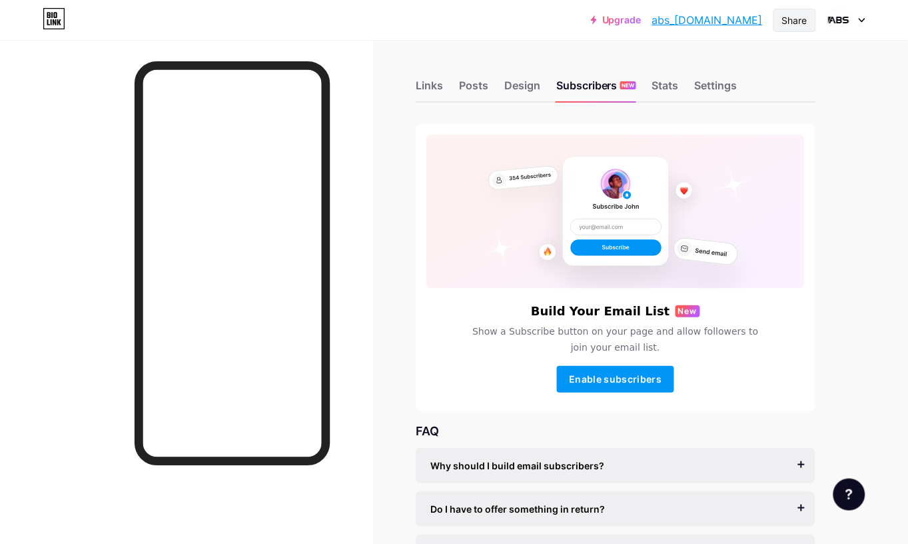
click at [806, 20] on div "Share" at bounding box center [794, 20] width 25 height 14
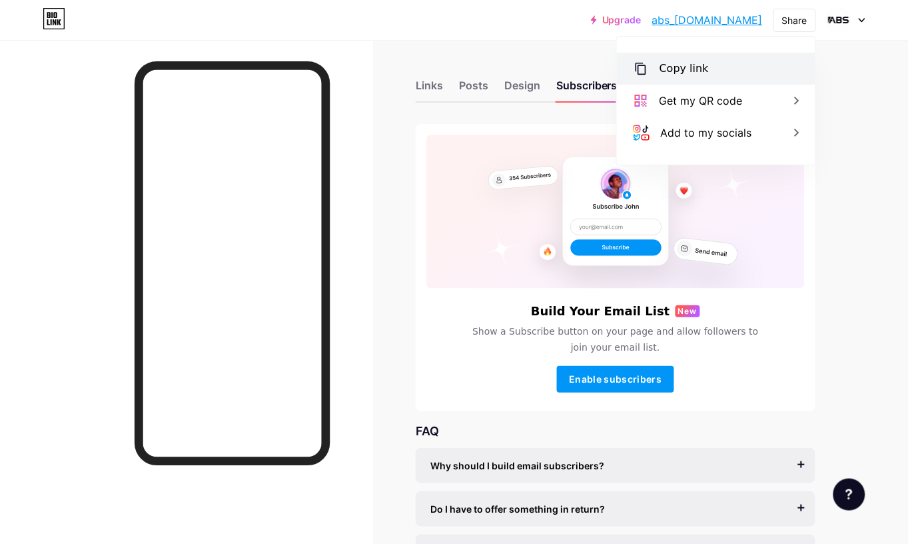
click at [704, 72] on div "Copy link" at bounding box center [716, 69] width 199 height 32
click at [362, 48] on div at bounding box center [186, 312] width 373 height 544
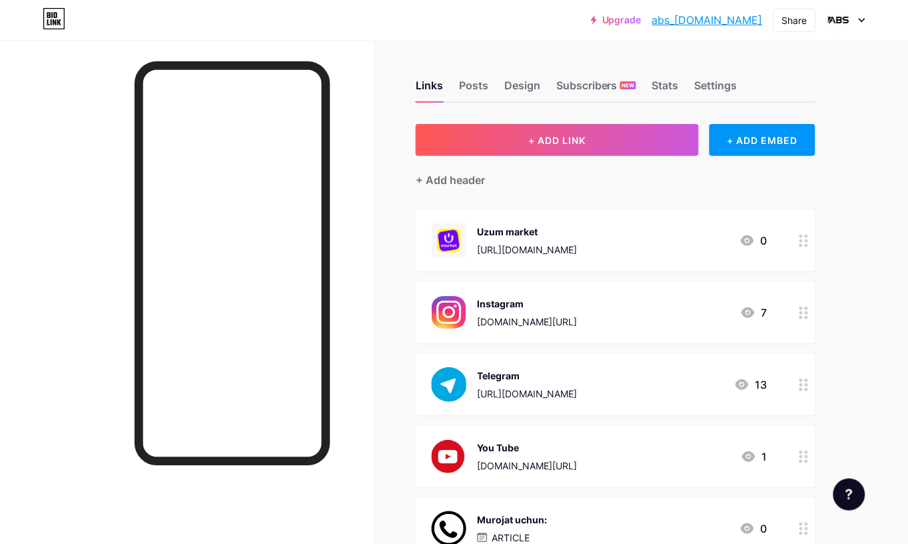
click at [797, 27] on div "Share" at bounding box center [795, 20] width 43 height 23
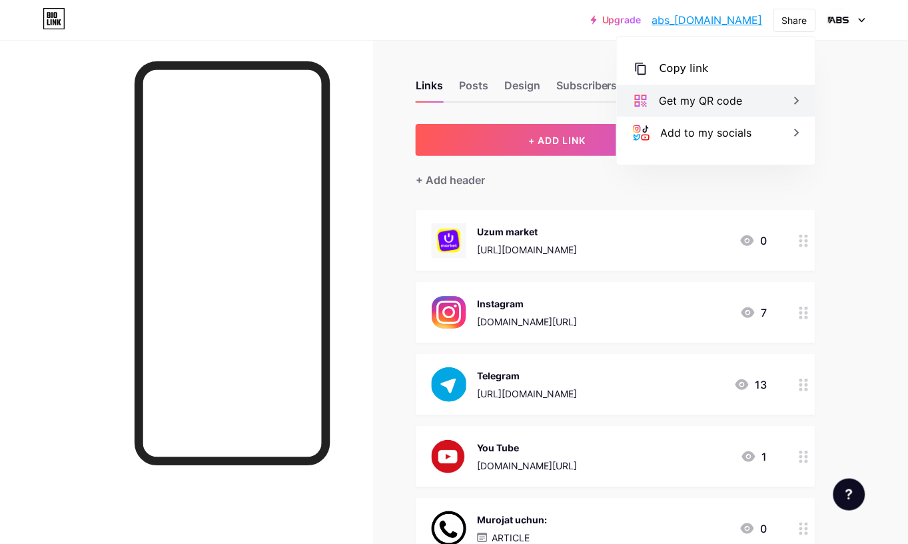
click at [720, 100] on div "Get my QR code" at bounding box center [701, 101] width 83 height 16
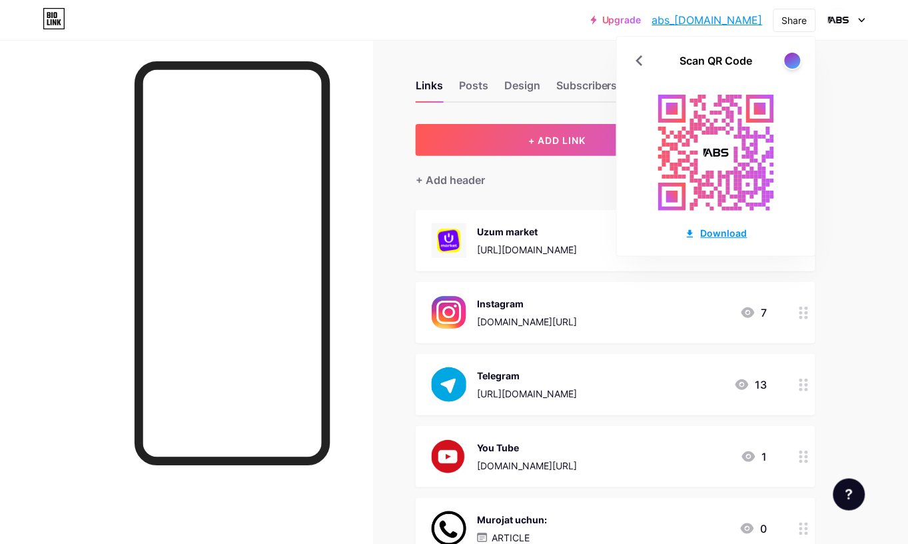
click at [706, 229] on div "Download" at bounding box center [716, 233] width 63 height 14
click at [475, 29] on div "Upgrade abs_autotuning.... abs_[DOMAIN_NAME] Share Scan QR Code Download Switch…" at bounding box center [454, 20] width 908 height 24
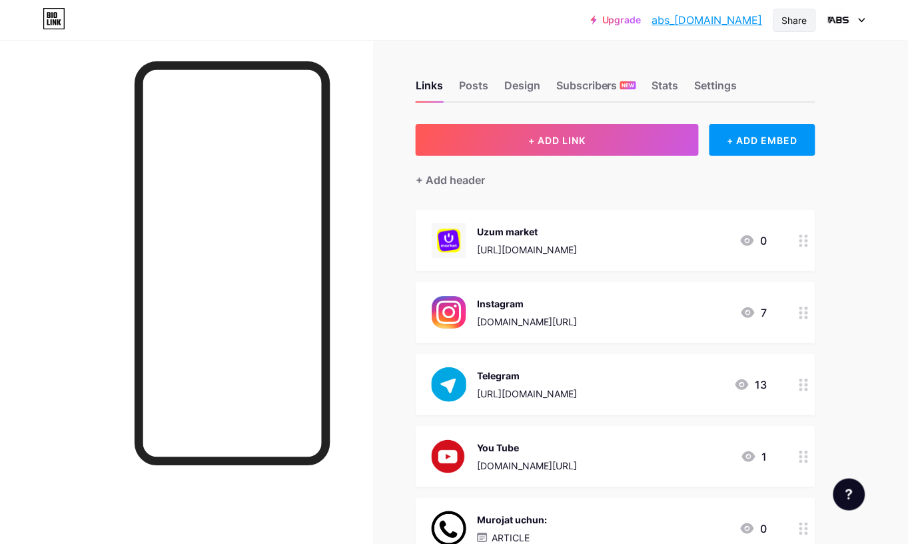
click at [790, 21] on div "Share" at bounding box center [794, 20] width 25 height 14
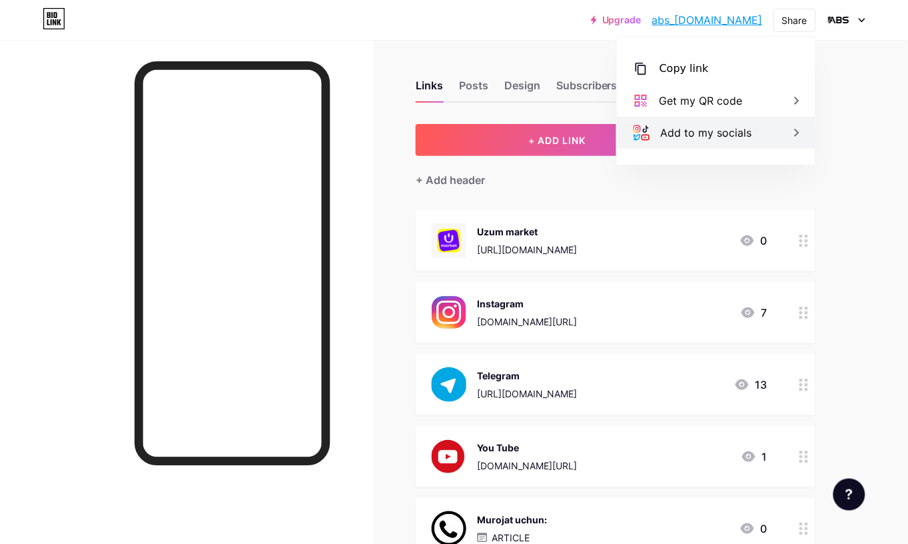
click at [800, 130] on icon at bounding box center [797, 133] width 16 height 16
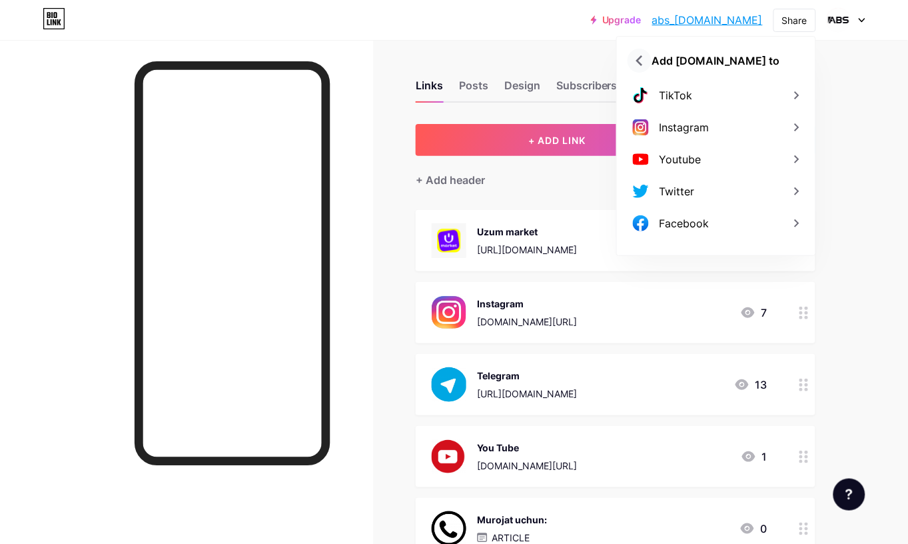
click at [640, 63] on icon at bounding box center [639, 60] width 7 height 11
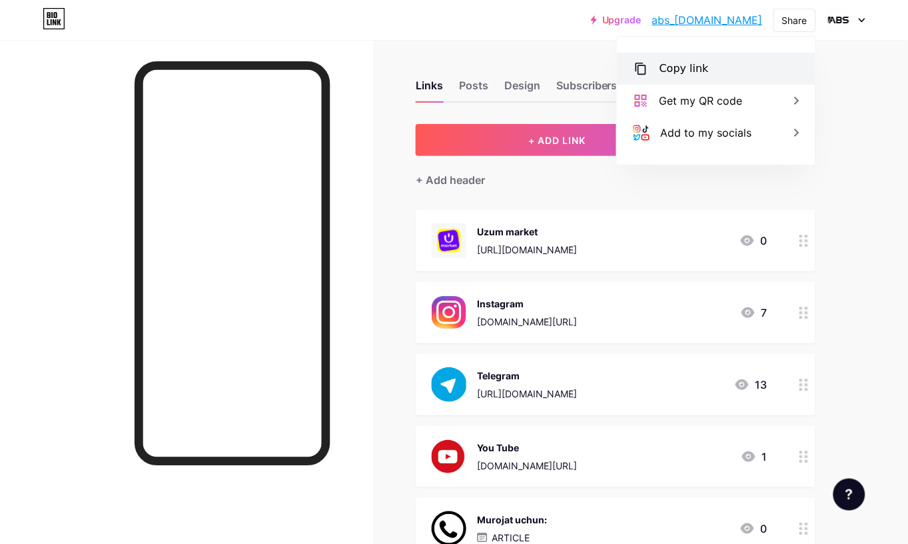
click at [745, 73] on div "Copy link" at bounding box center [716, 69] width 199 height 32
